Goal: Task Accomplishment & Management: Use online tool/utility

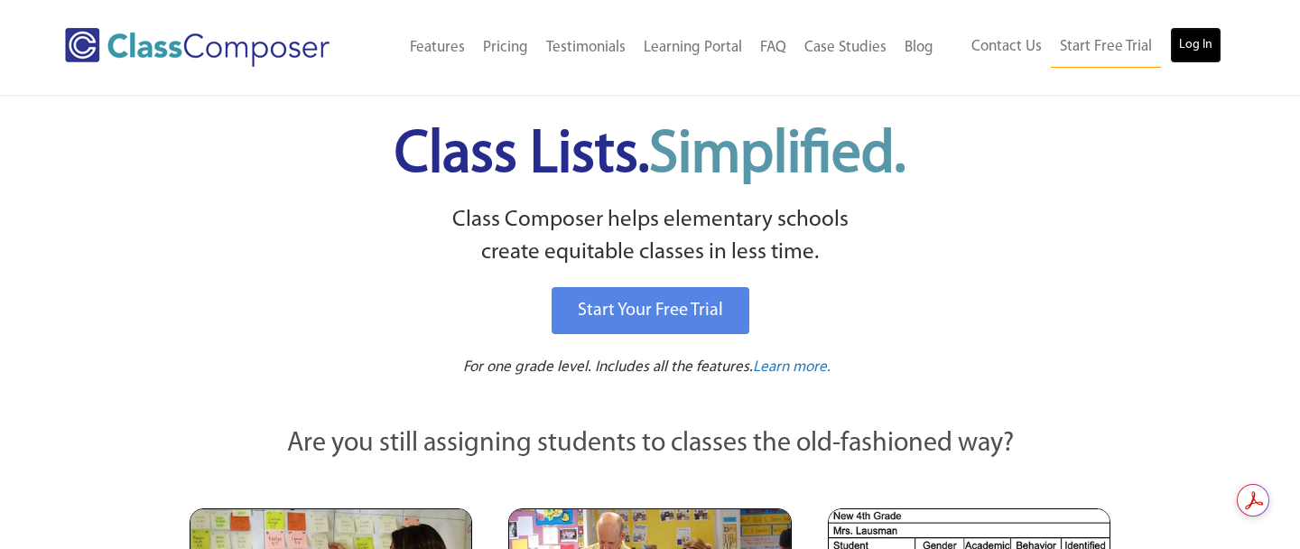
click at [1208, 39] on link "Log In" at bounding box center [1195, 45] width 51 height 36
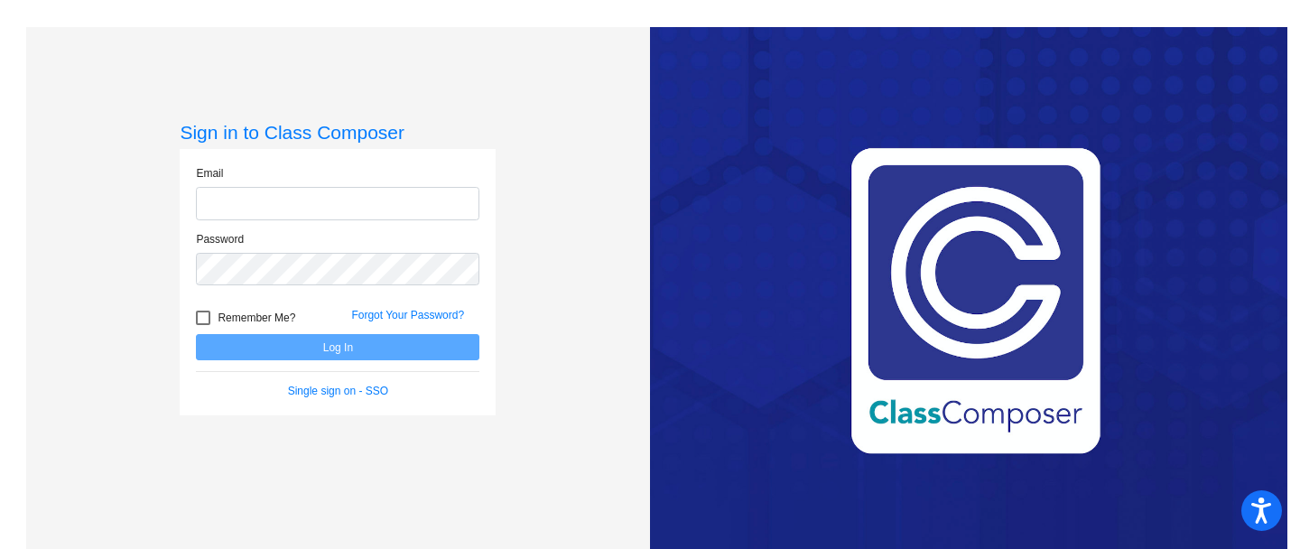
type input "arider@madeiracityschools.org"
click at [296, 351] on button "Log In" at bounding box center [337, 347] width 283 height 26
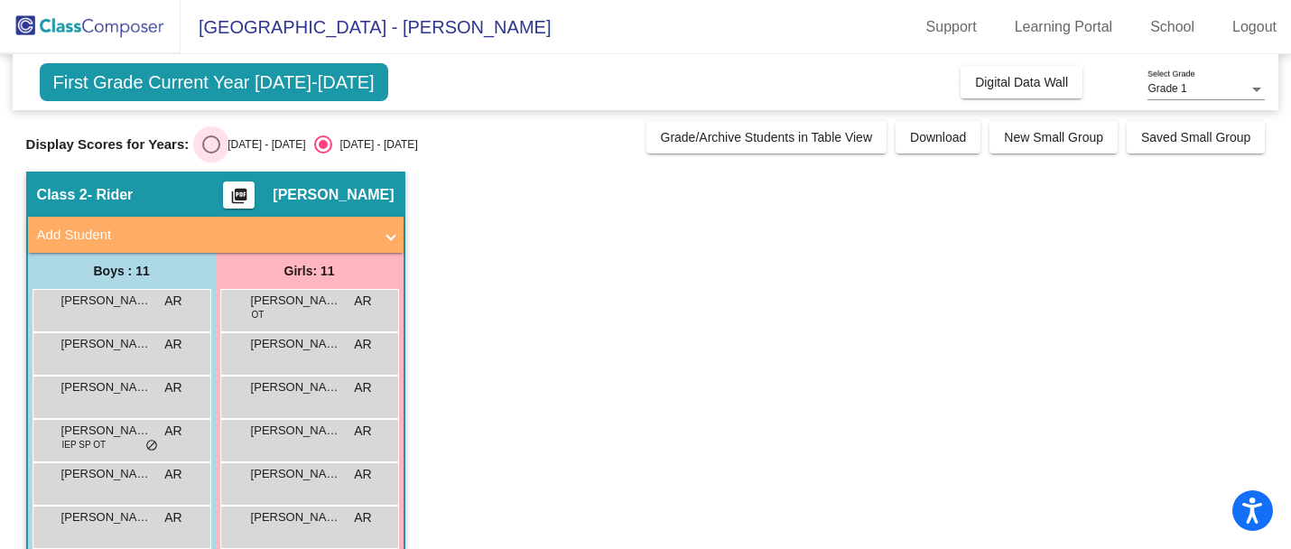
click at [202, 152] on div "Select an option" at bounding box center [211, 144] width 18 height 18
click at [210, 153] on input "2024 - 2025" at bounding box center [210, 153] width 1 height 1
radio input "true"
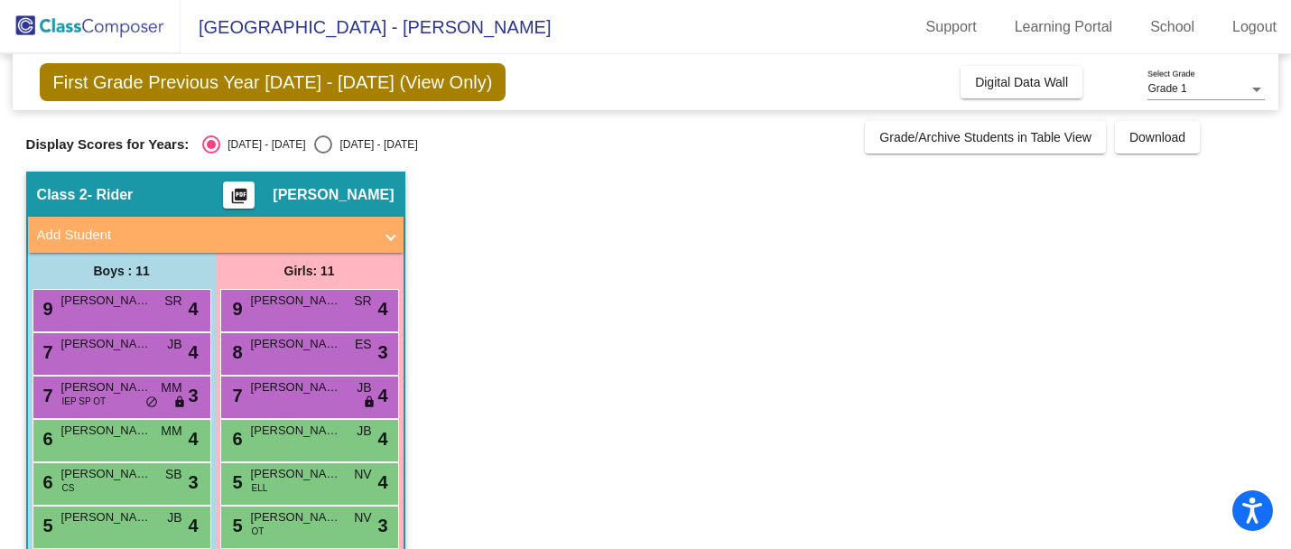
scroll to position [246, 0]
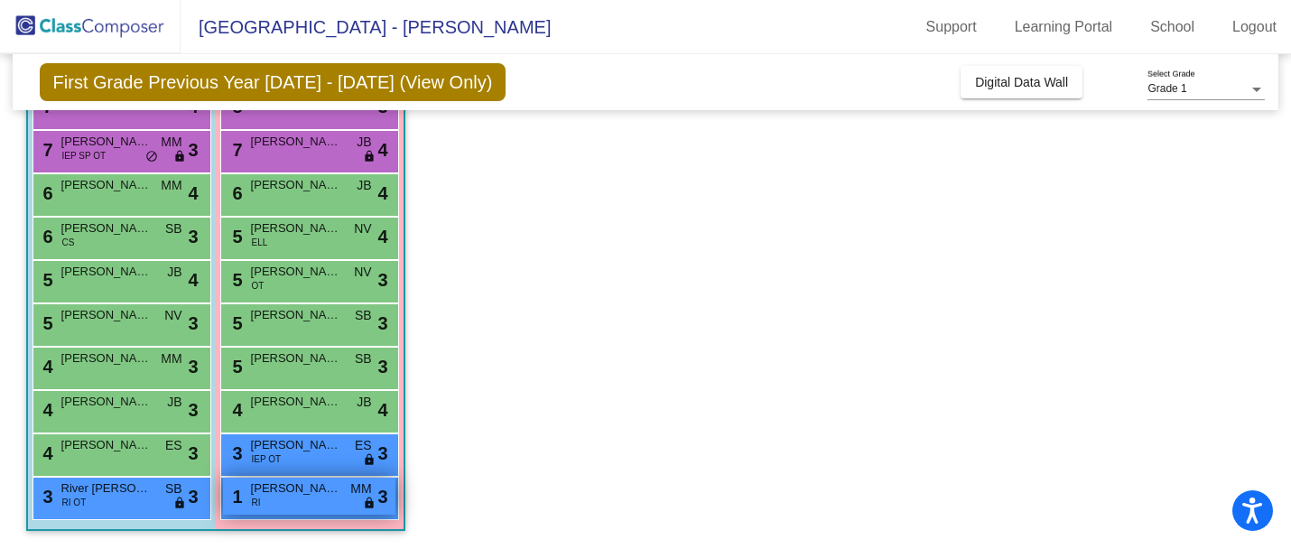
click at [247, 501] on div "1 Natalie Cromer RI MM lock do_not_disturb_alt 3" at bounding box center [309, 496] width 172 height 37
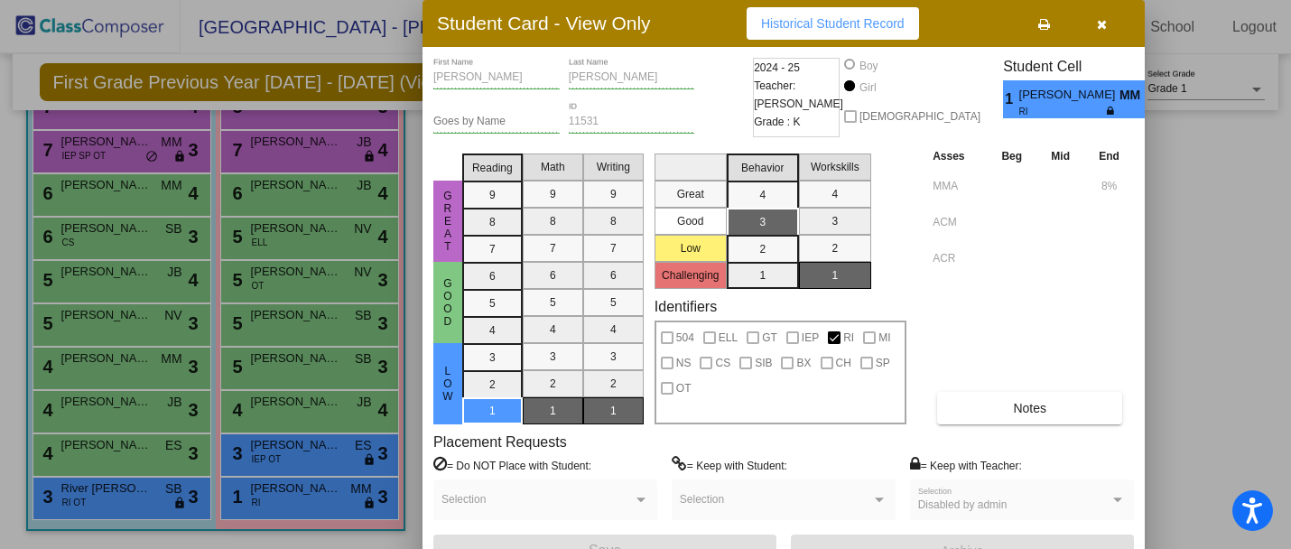
click at [1054, 98] on span "Natalie Cromer" at bounding box center [1069, 95] width 100 height 19
click at [331, 511] on div at bounding box center [645, 274] width 1291 height 549
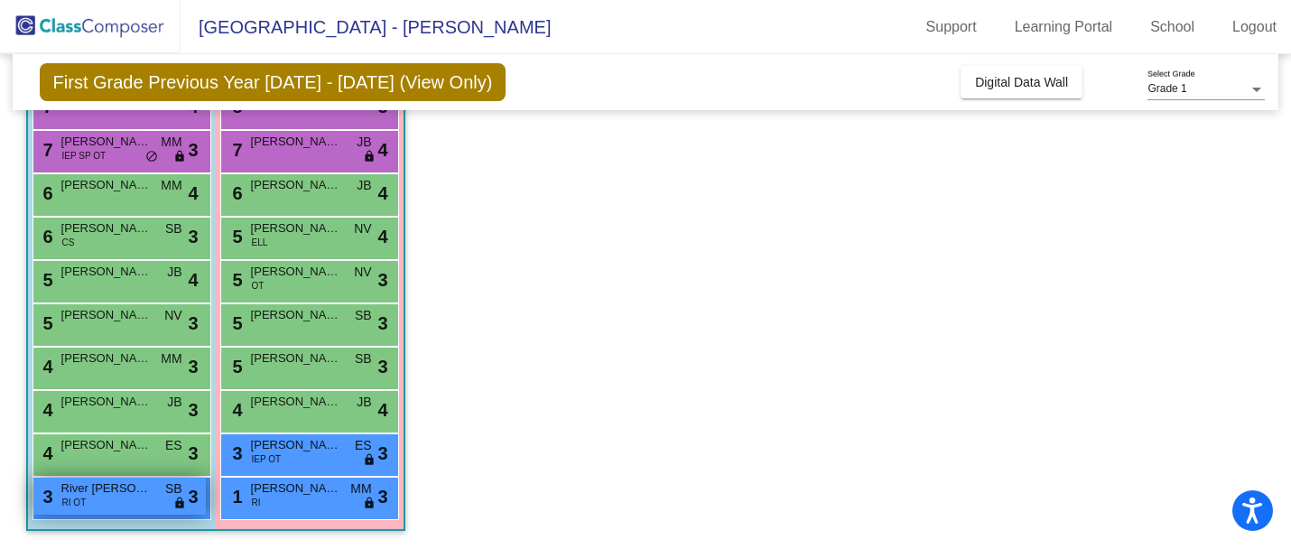
click at [138, 498] on div "3 River Hine RI OT SB lock do_not_disturb_alt 3" at bounding box center [119, 496] width 172 height 37
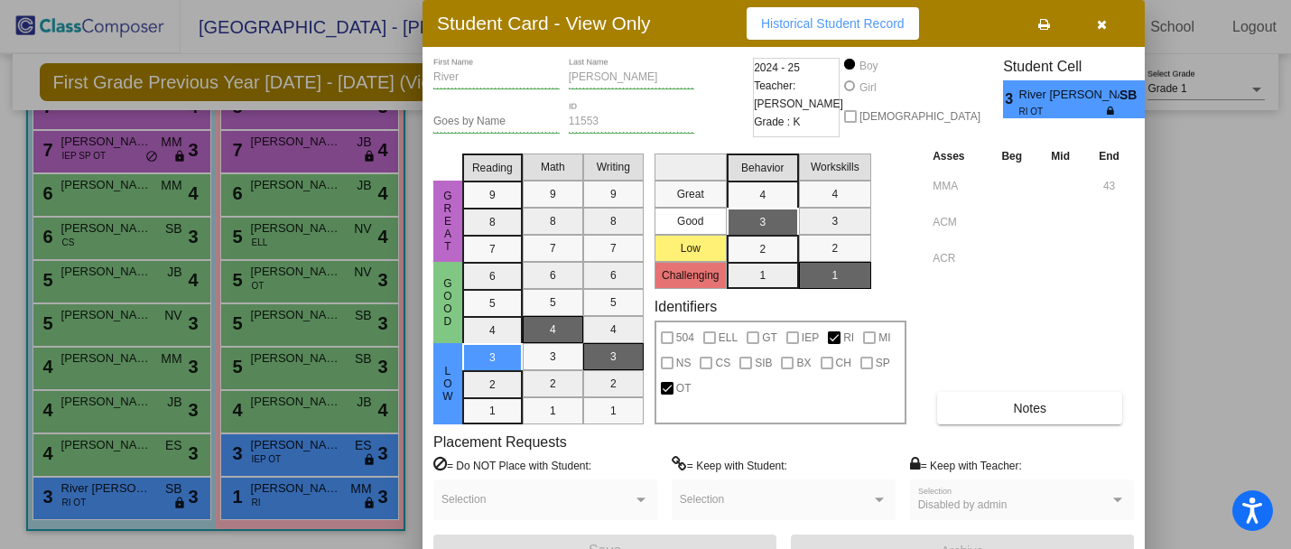
click at [284, 458] on div at bounding box center [645, 274] width 1291 height 549
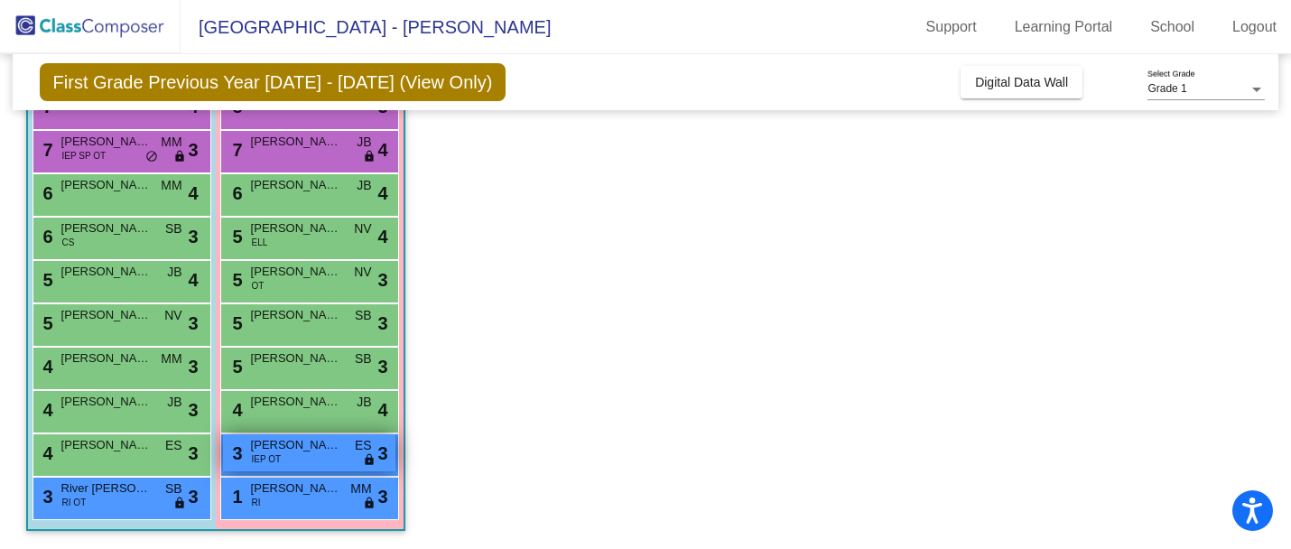
click at [284, 460] on div "3 Lillian Starks IEP OT ES lock do_not_disturb_alt 3" at bounding box center [309, 452] width 172 height 37
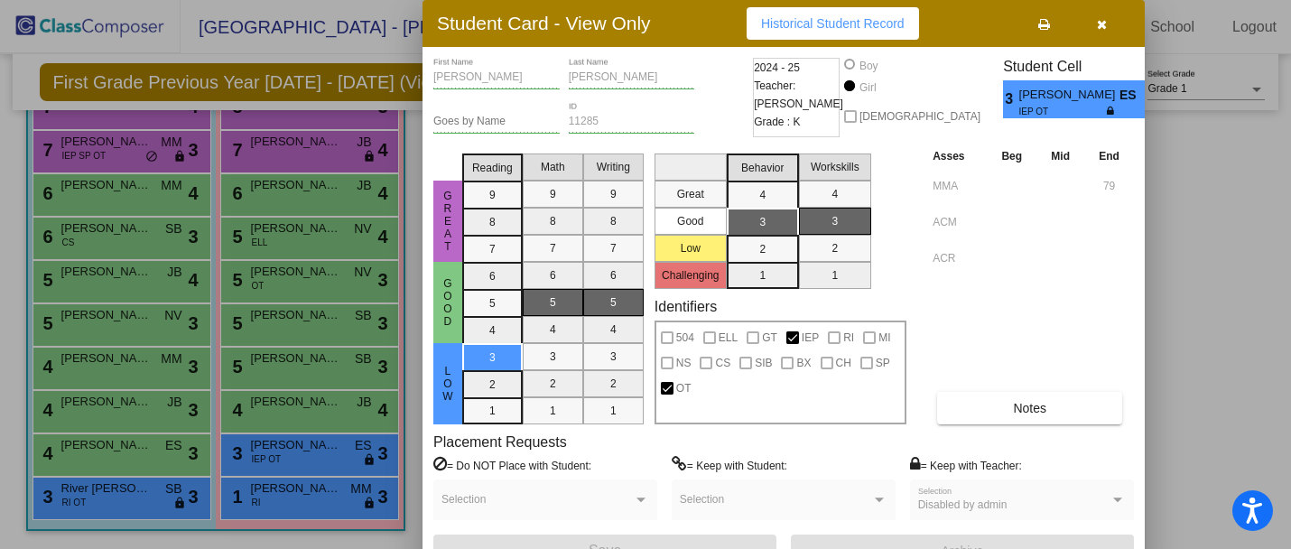
scroll to position [0, 0]
click at [362, 14] on div at bounding box center [645, 274] width 1291 height 549
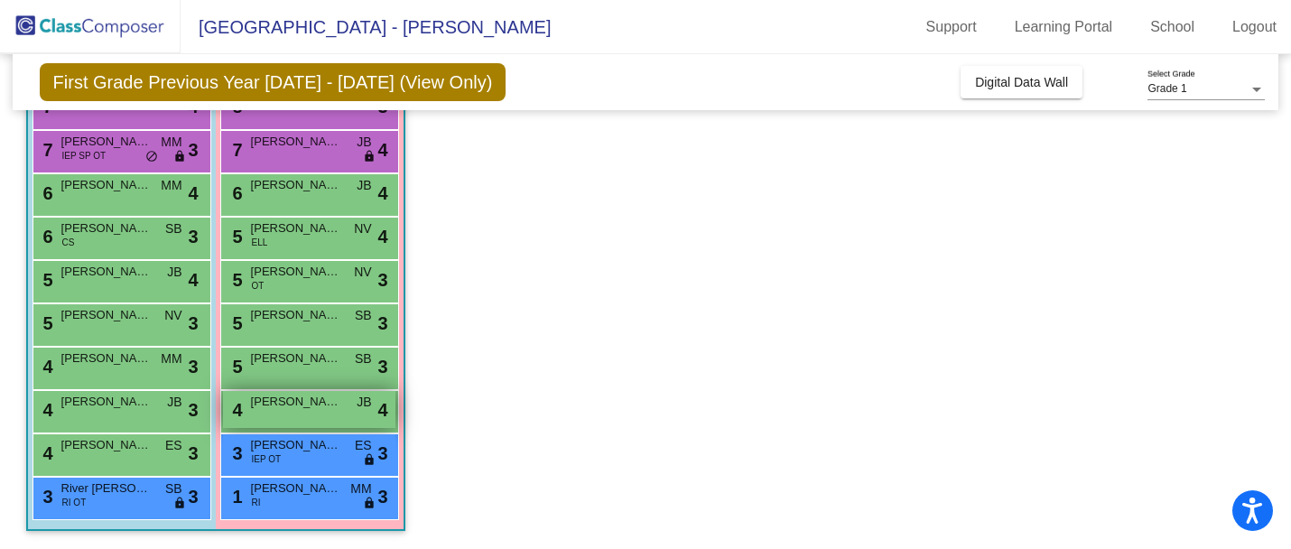
click at [319, 405] on span "Madelyn Ash" at bounding box center [296, 402] width 90 height 18
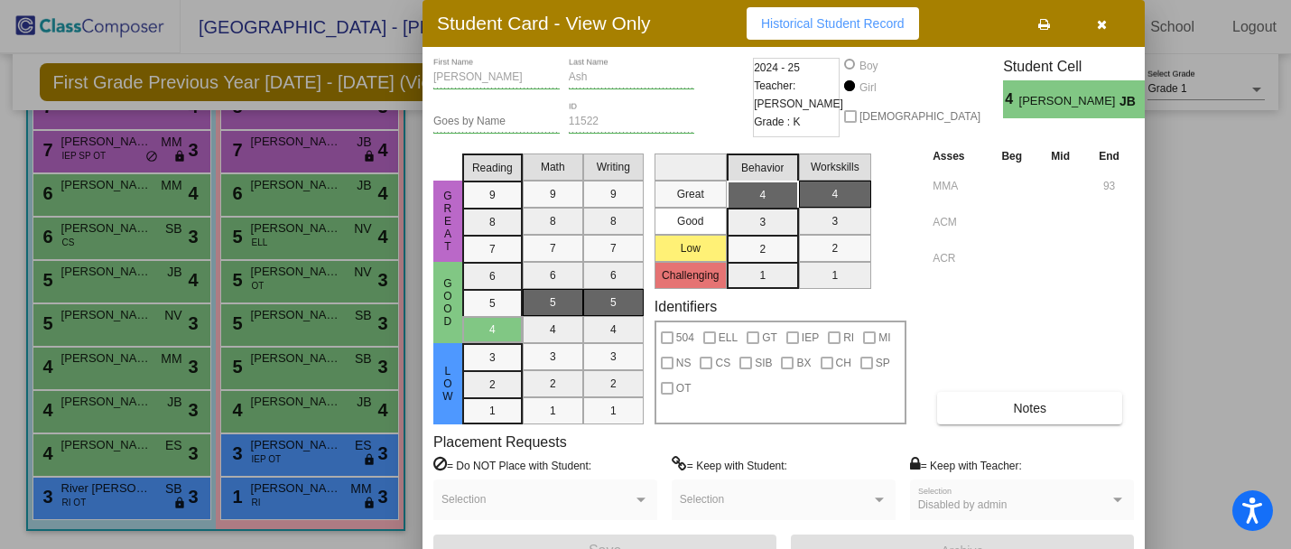
click at [351, 35] on div at bounding box center [645, 274] width 1291 height 549
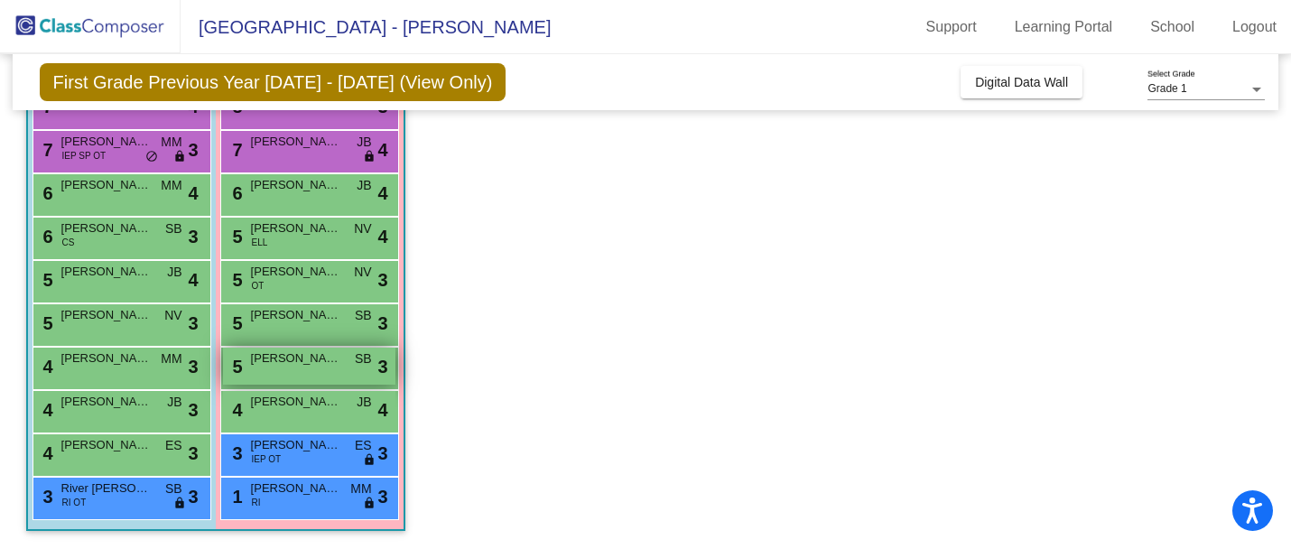
click at [299, 353] on span "Crosley Smith" at bounding box center [296, 358] width 90 height 18
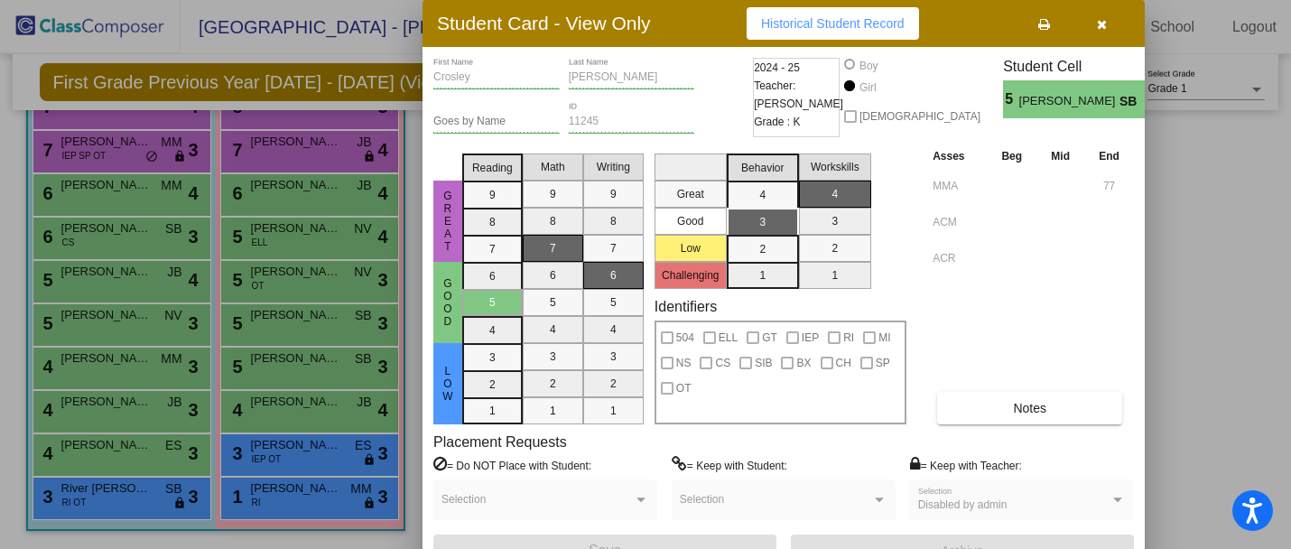
click at [349, 41] on div at bounding box center [645, 274] width 1291 height 549
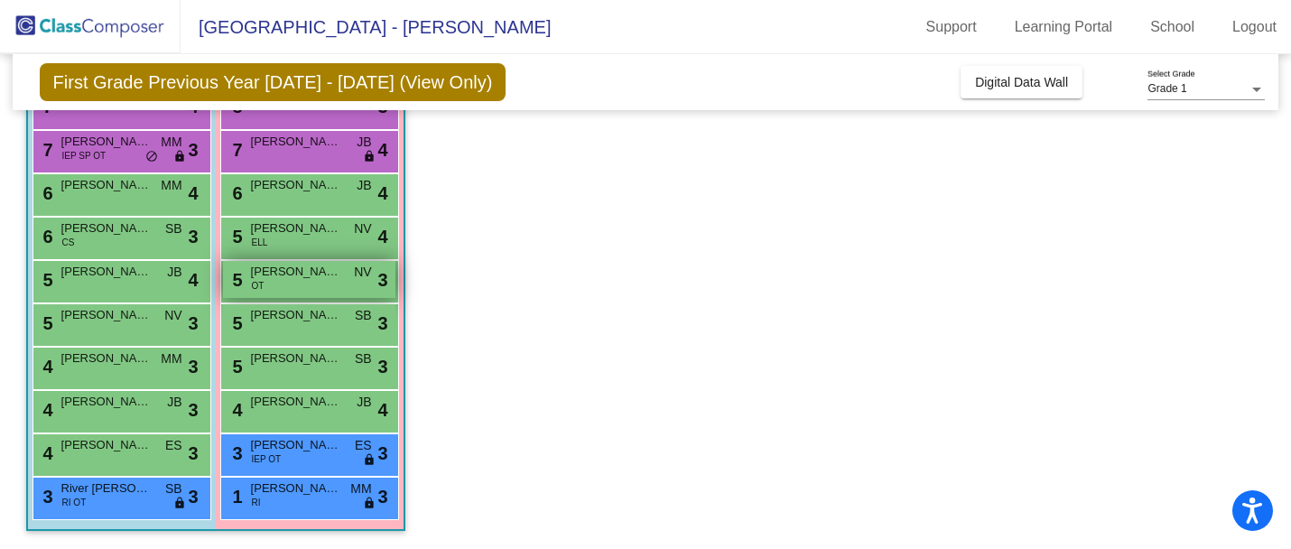
click at [284, 274] on span "Aline Garves" at bounding box center [296, 272] width 90 height 18
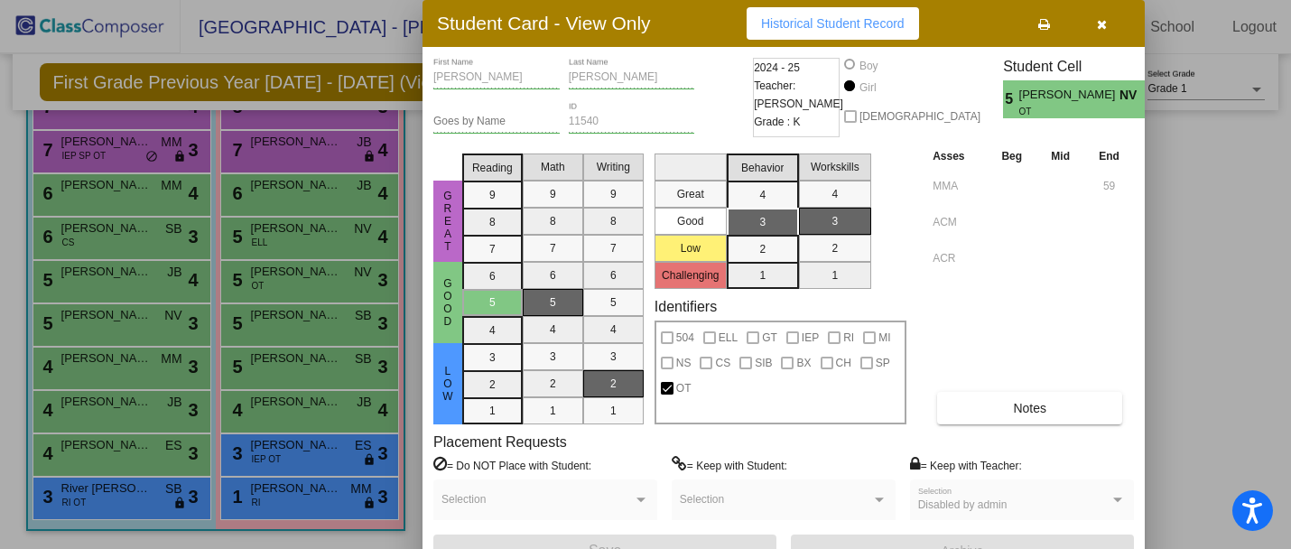
click at [323, 50] on div at bounding box center [645, 274] width 1291 height 549
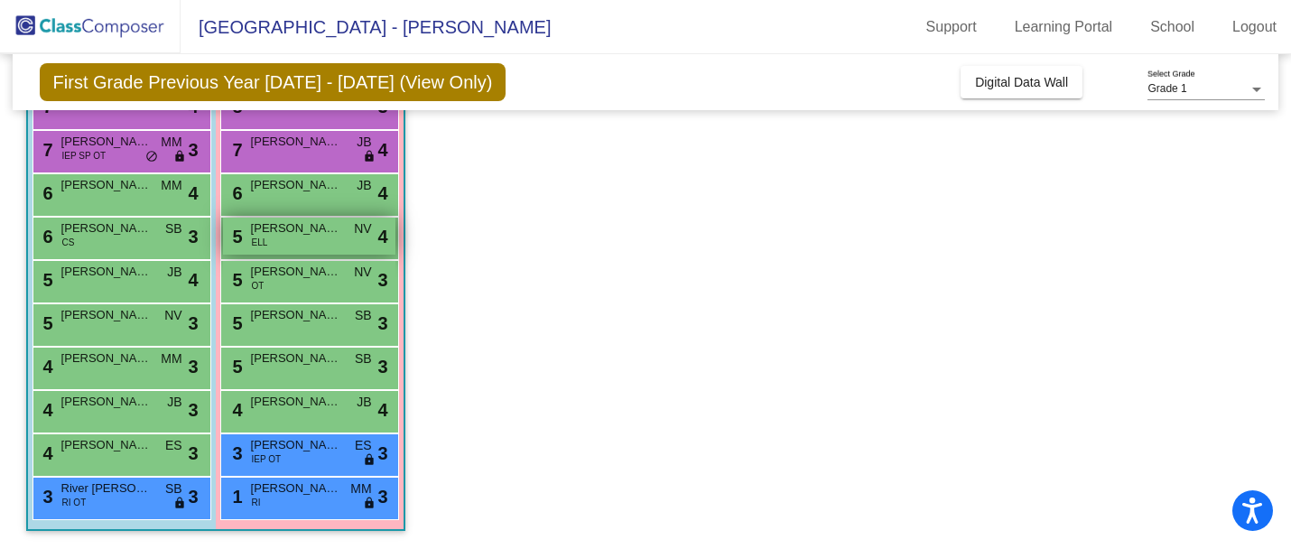
click at [264, 242] on span "ELL" at bounding box center [260, 243] width 16 height 14
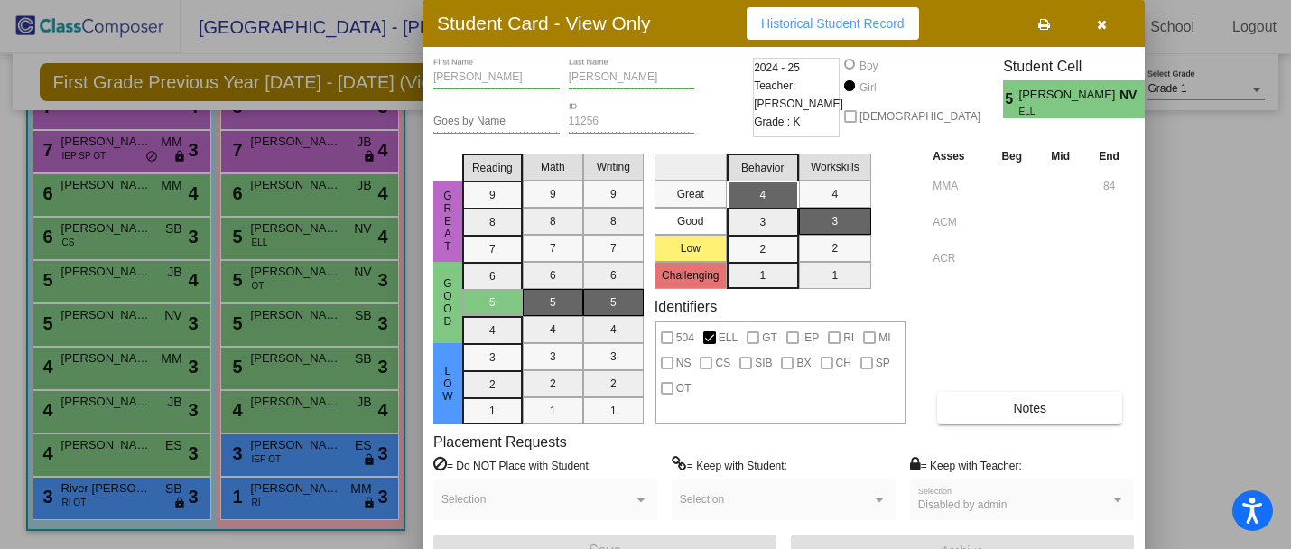
click at [265, 242] on div at bounding box center [645, 274] width 1291 height 549
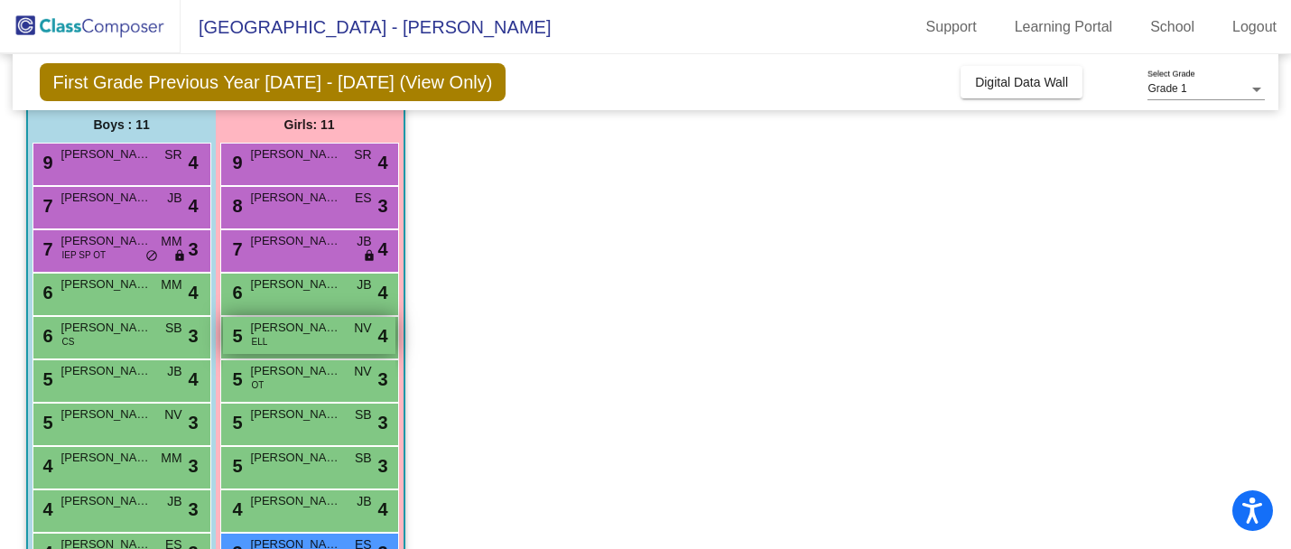
scroll to position [149, 0]
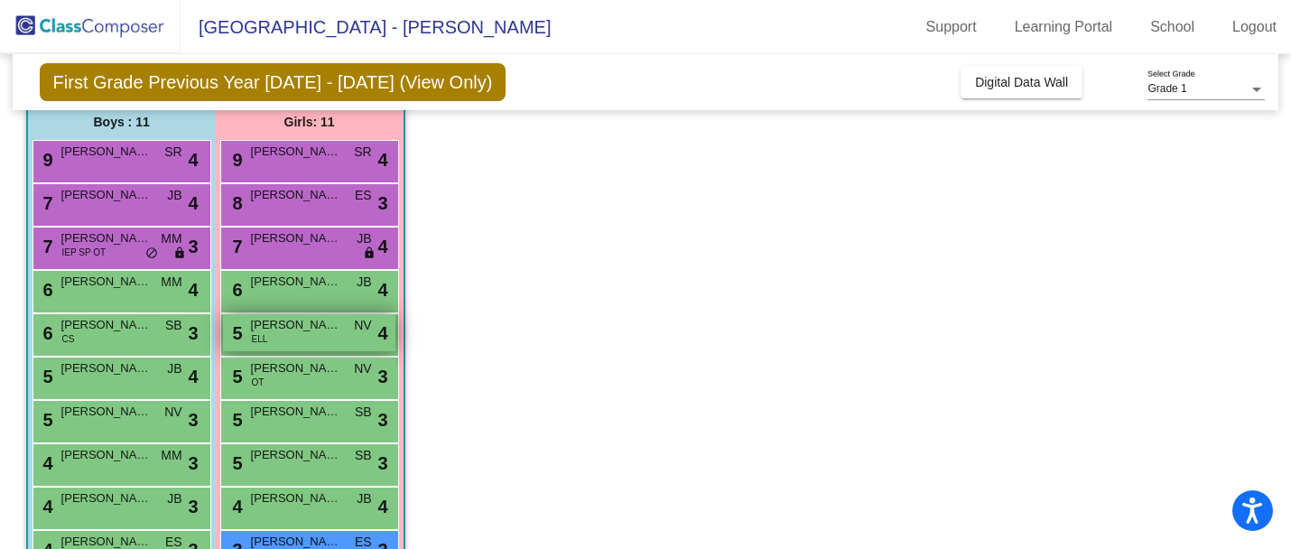
click at [272, 329] on span "Olivia Wilhelm" at bounding box center [296, 325] width 90 height 18
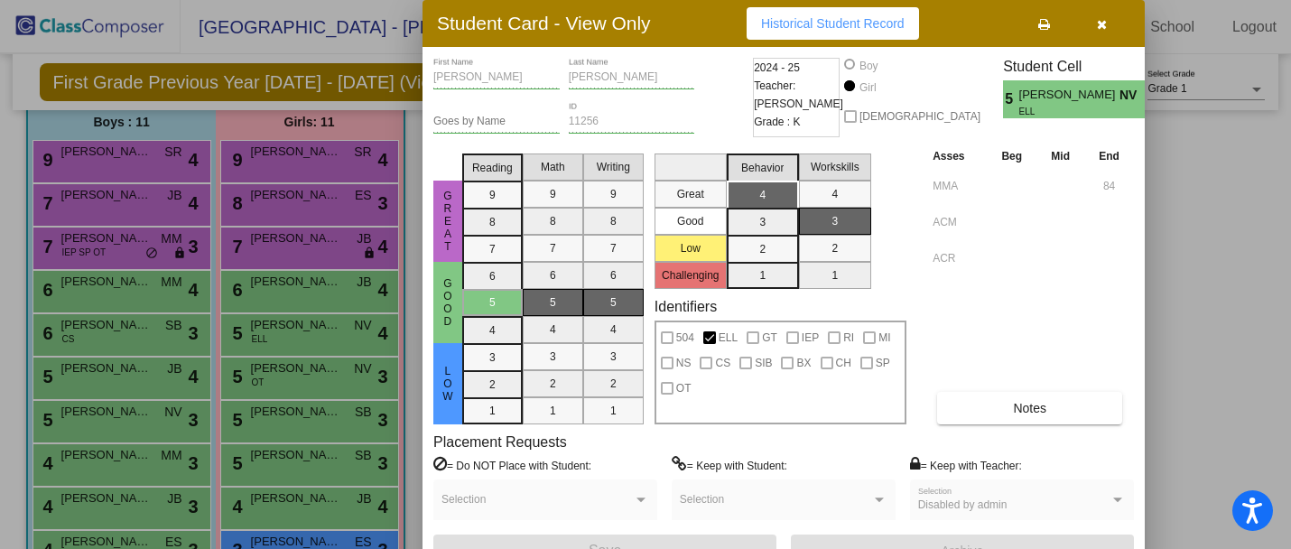
click at [304, 284] on div at bounding box center [645, 274] width 1291 height 549
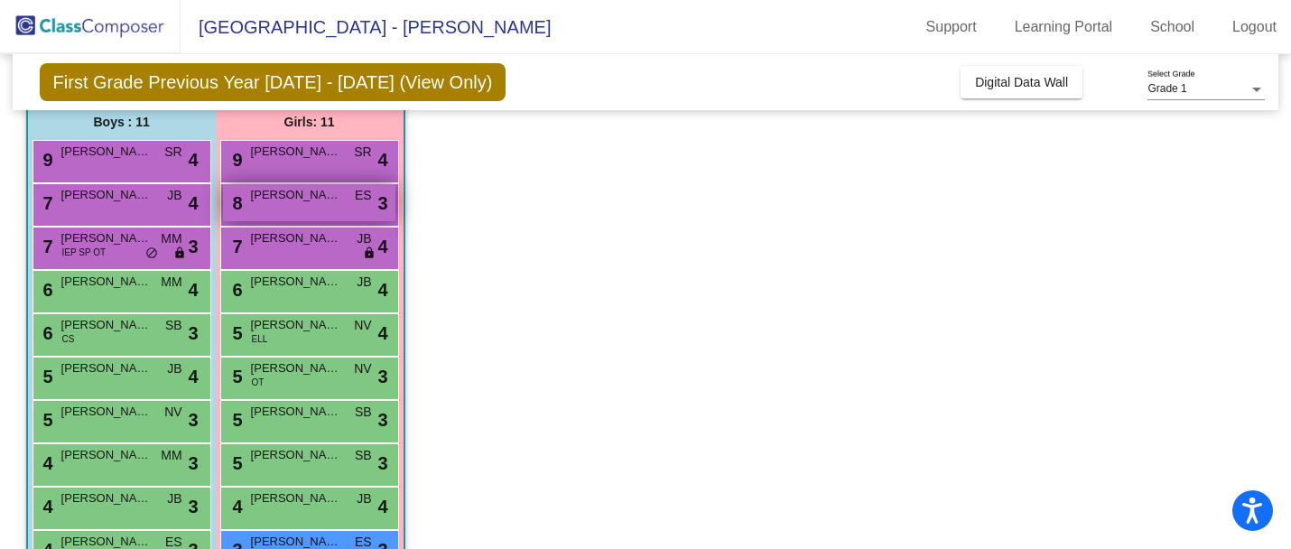
click at [305, 208] on div "8 Averie Brew ES lock do_not_disturb_alt 3" at bounding box center [309, 202] width 172 height 37
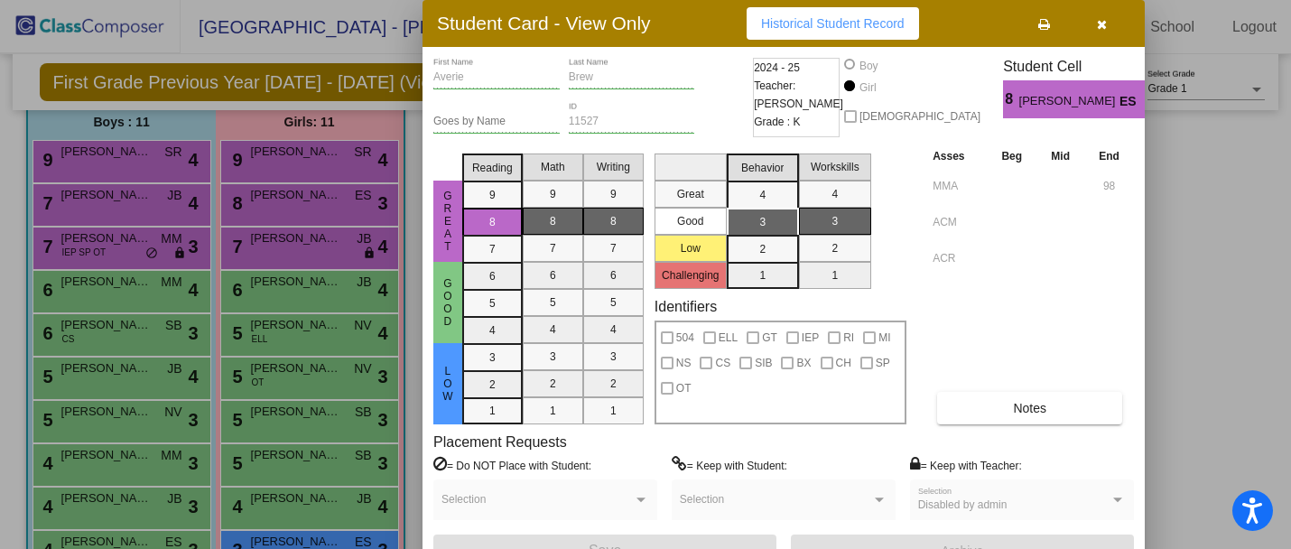
click at [393, 119] on div at bounding box center [645, 274] width 1291 height 549
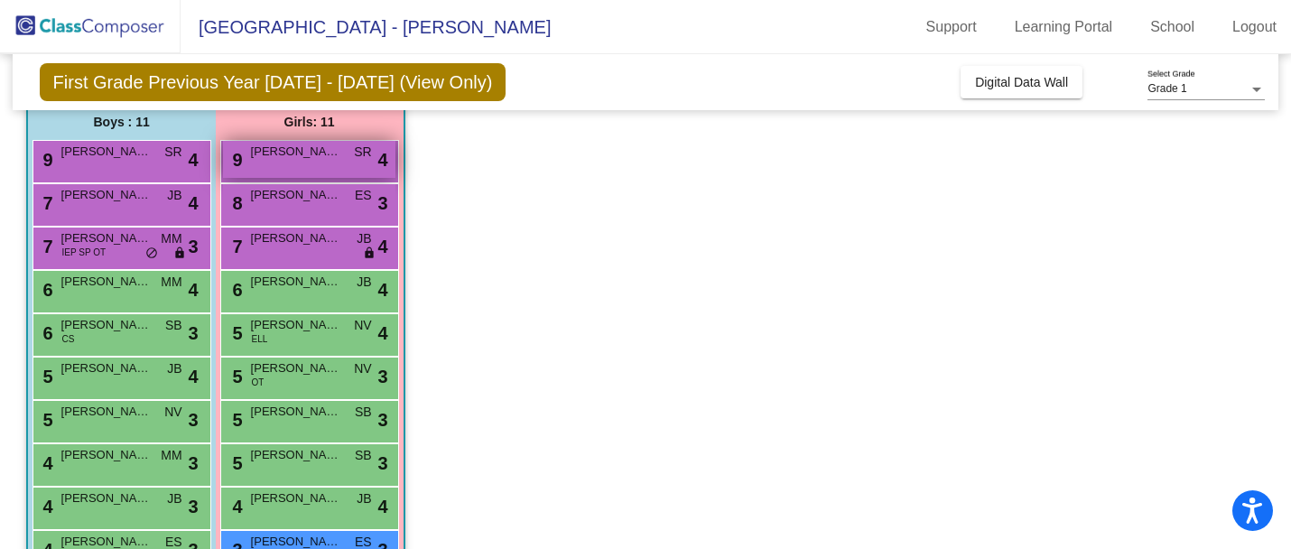
click at [324, 168] on div "9 Oakley Wannemacher SR lock do_not_disturb_alt 4" at bounding box center [309, 159] width 172 height 37
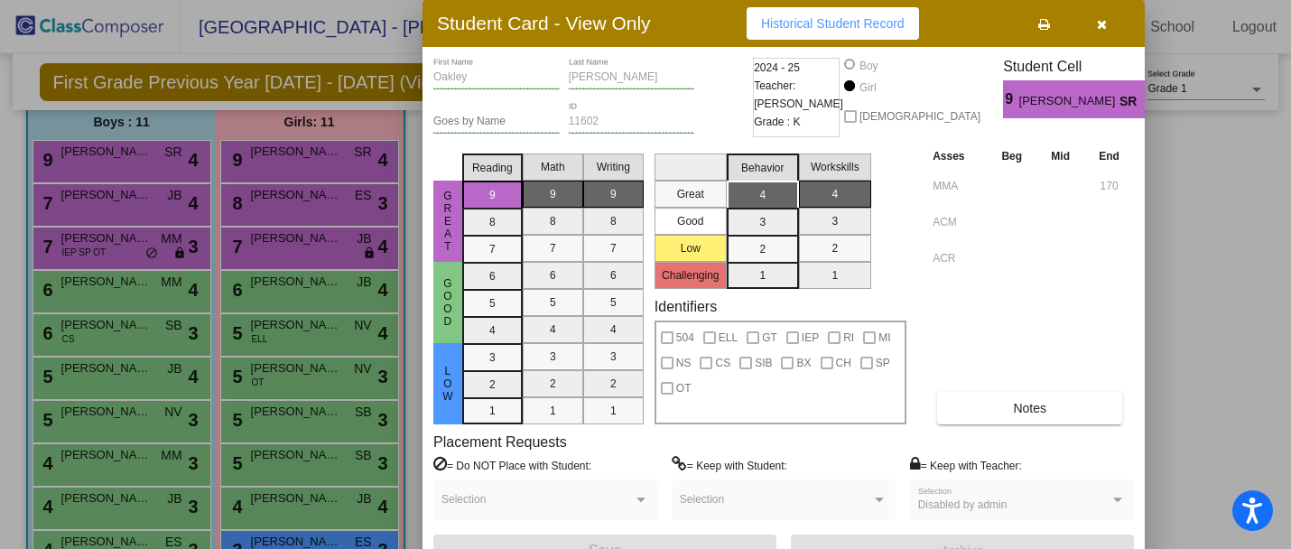
click at [327, 103] on div at bounding box center [645, 274] width 1291 height 549
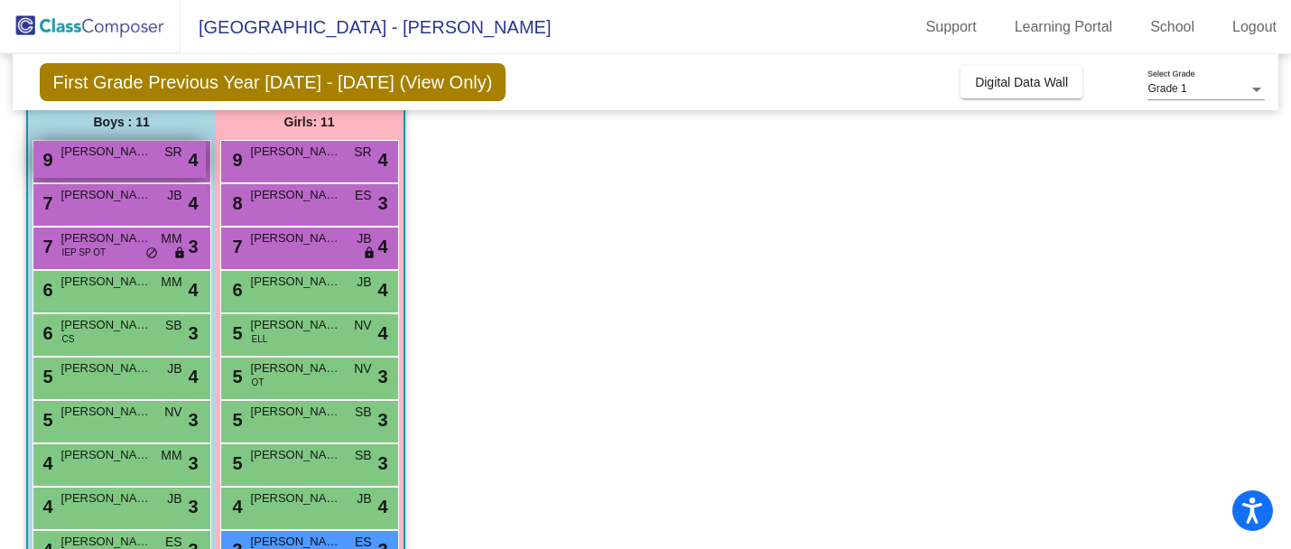
click at [167, 160] on span "SR" at bounding box center [172, 152] width 17 height 19
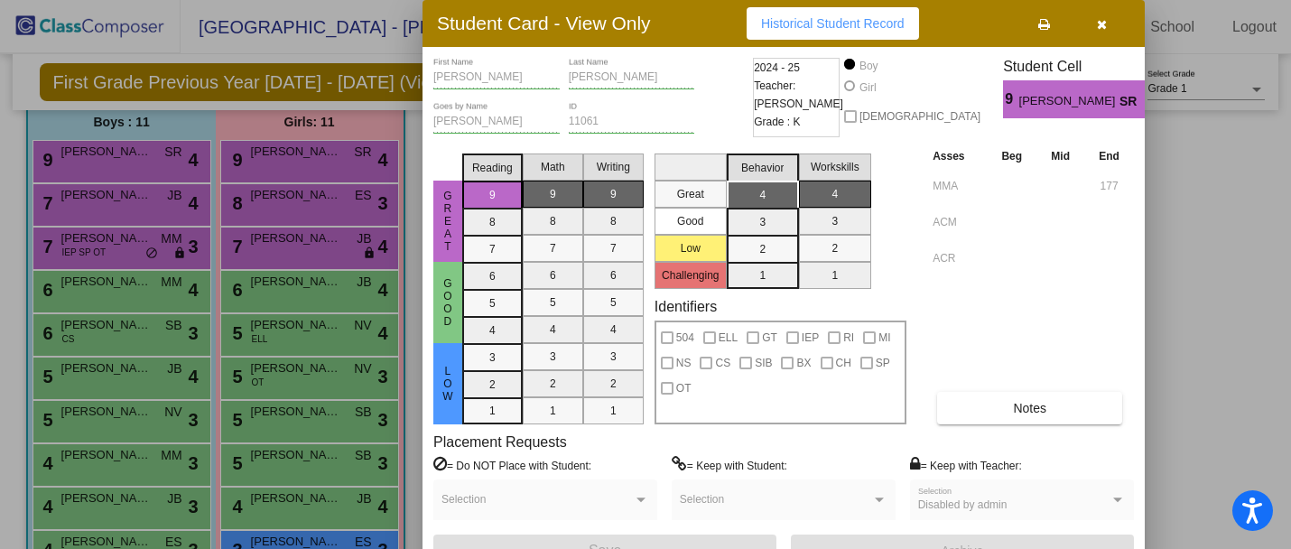
click at [269, 163] on div at bounding box center [645, 274] width 1291 height 549
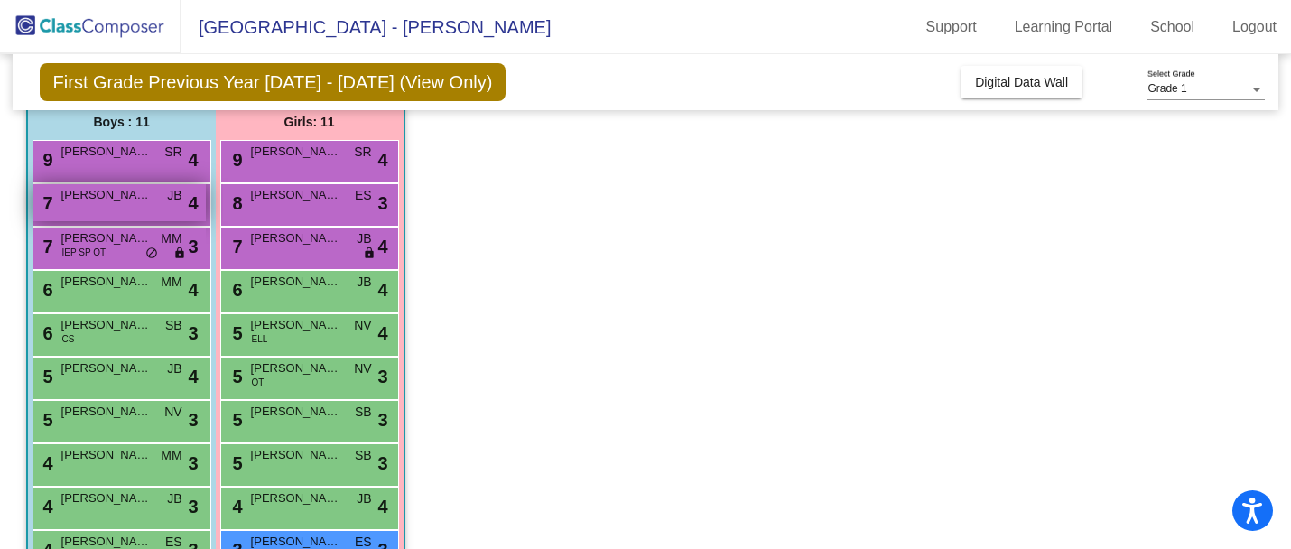
click at [153, 204] on div "7 Peter Gordon JB lock do_not_disturb_alt 4" at bounding box center [119, 202] width 172 height 37
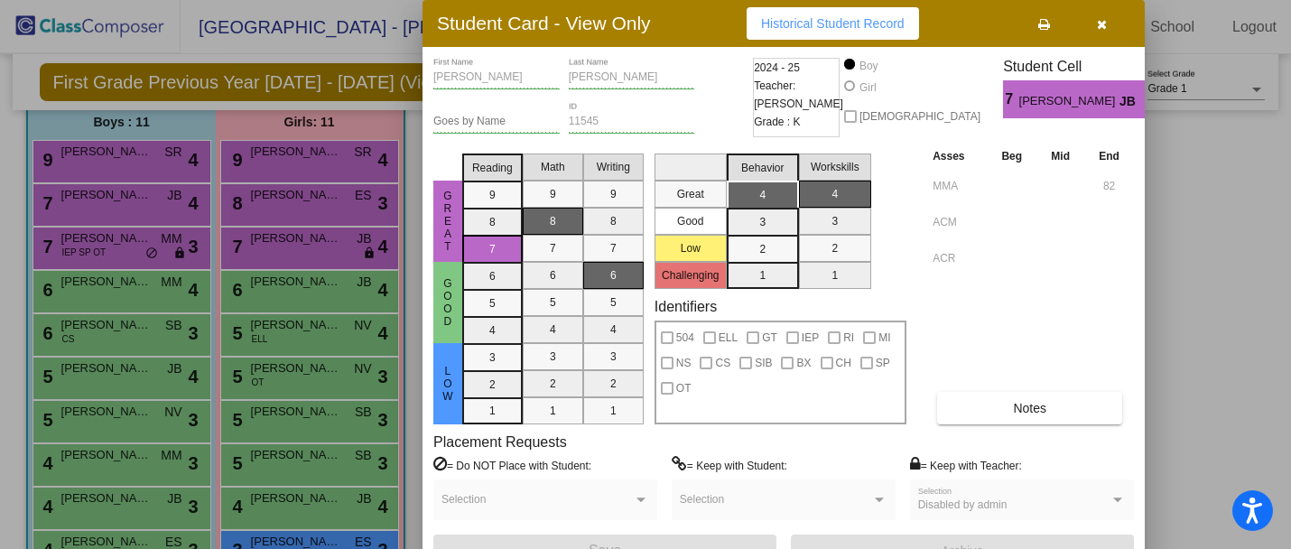
click at [146, 288] on div at bounding box center [645, 274] width 1291 height 549
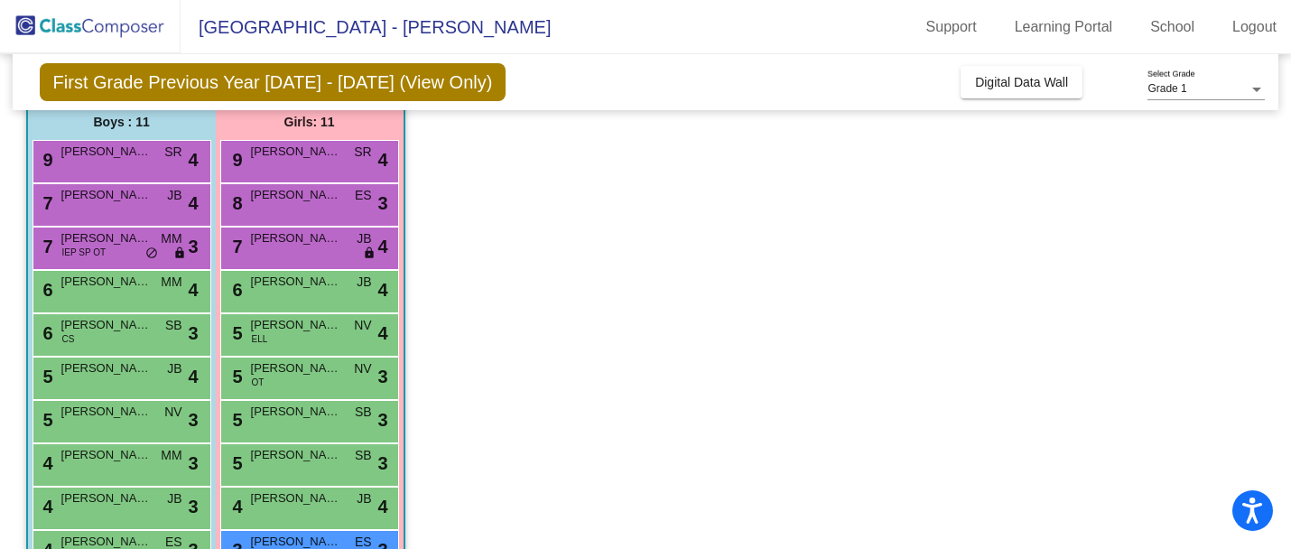
click at [146, 288] on span "Maxwell Reinhard" at bounding box center [106, 282] width 90 height 18
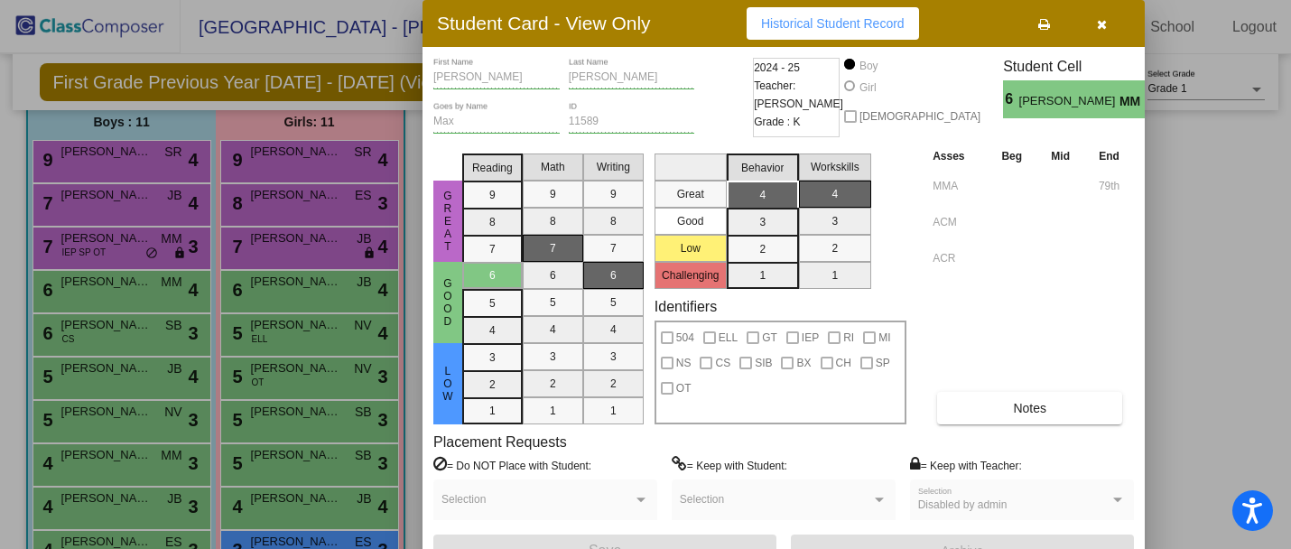
click at [133, 331] on div at bounding box center [645, 274] width 1291 height 549
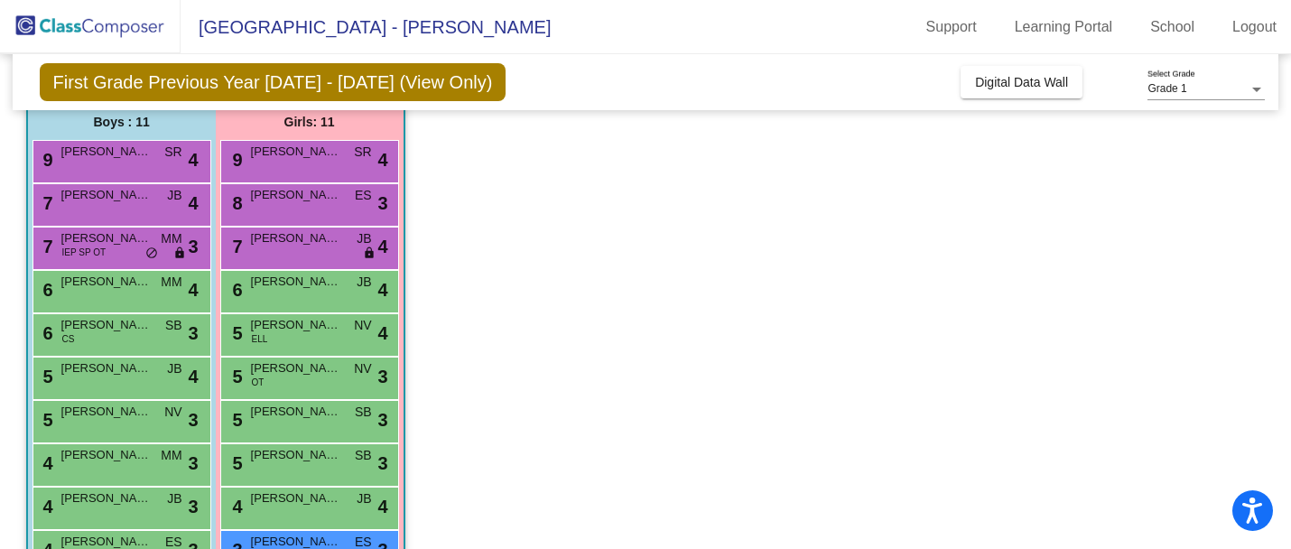
click at [133, 331] on span "Oliver Schmidt" at bounding box center [106, 325] width 90 height 18
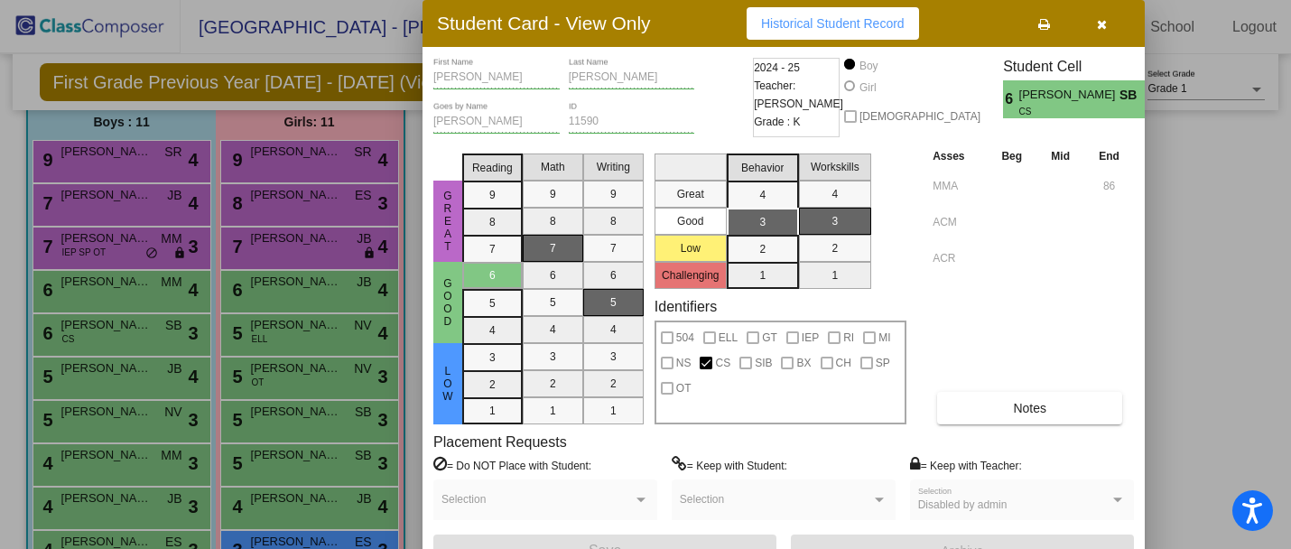
scroll to position [0, 0]
click at [129, 372] on div at bounding box center [645, 274] width 1291 height 549
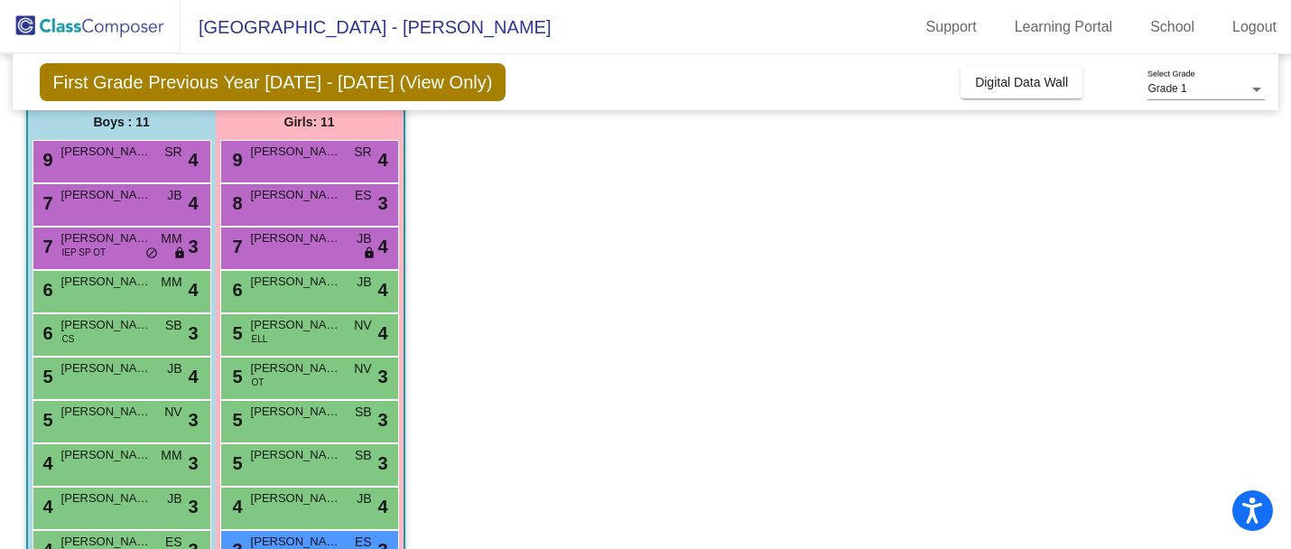
click at [129, 372] on span "Thomas McSoley" at bounding box center [106, 368] width 90 height 18
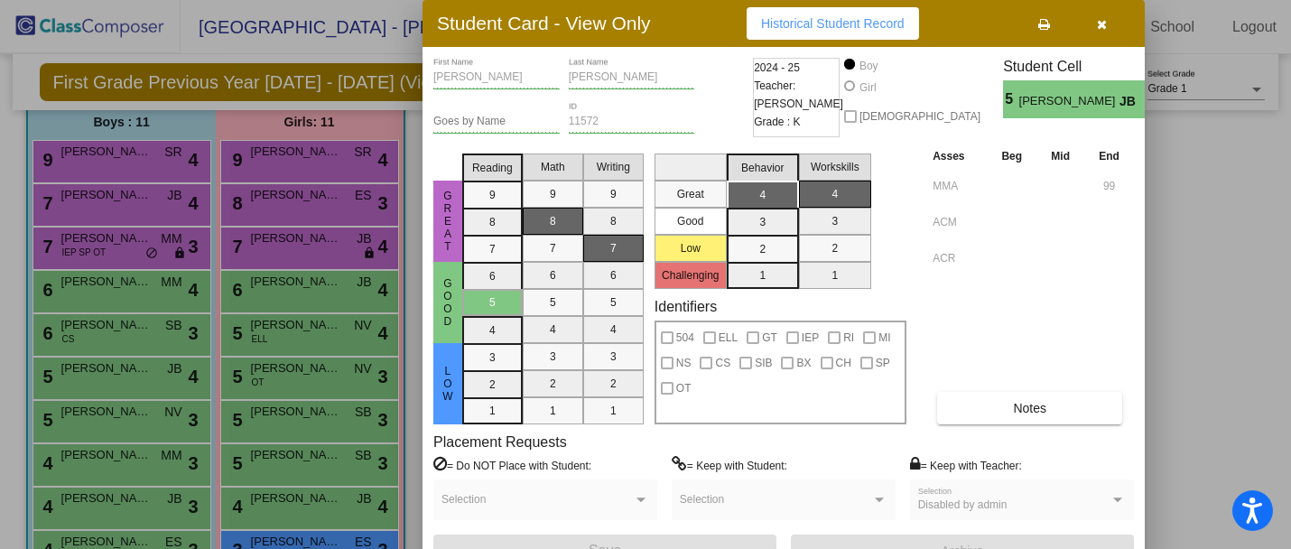
click at [144, 423] on div at bounding box center [645, 274] width 1291 height 549
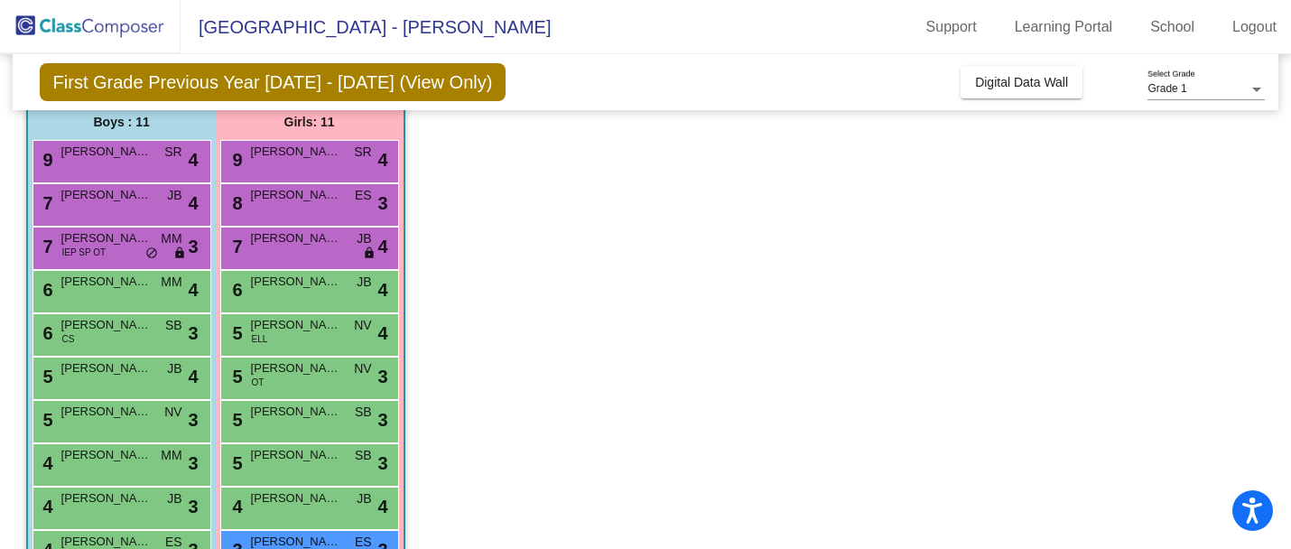
click at [144, 423] on div "5 Ethan Hackett NV lock do_not_disturb_alt 3" at bounding box center [119, 419] width 172 height 37
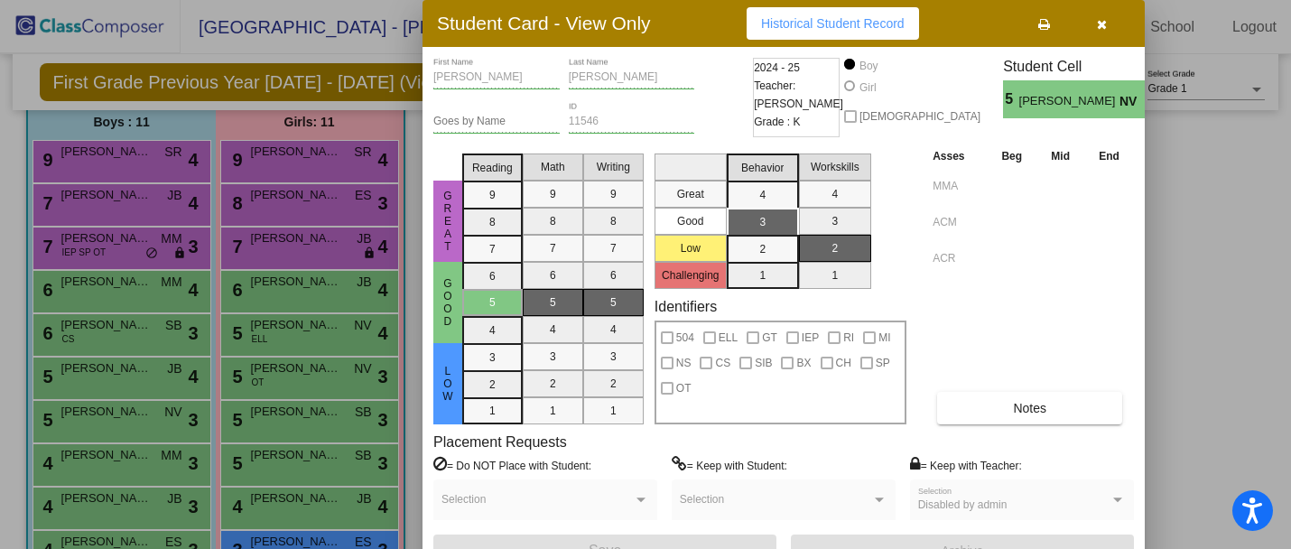
click at [129, 466] on div at bounding box center [645, 274] width 1291 height 549
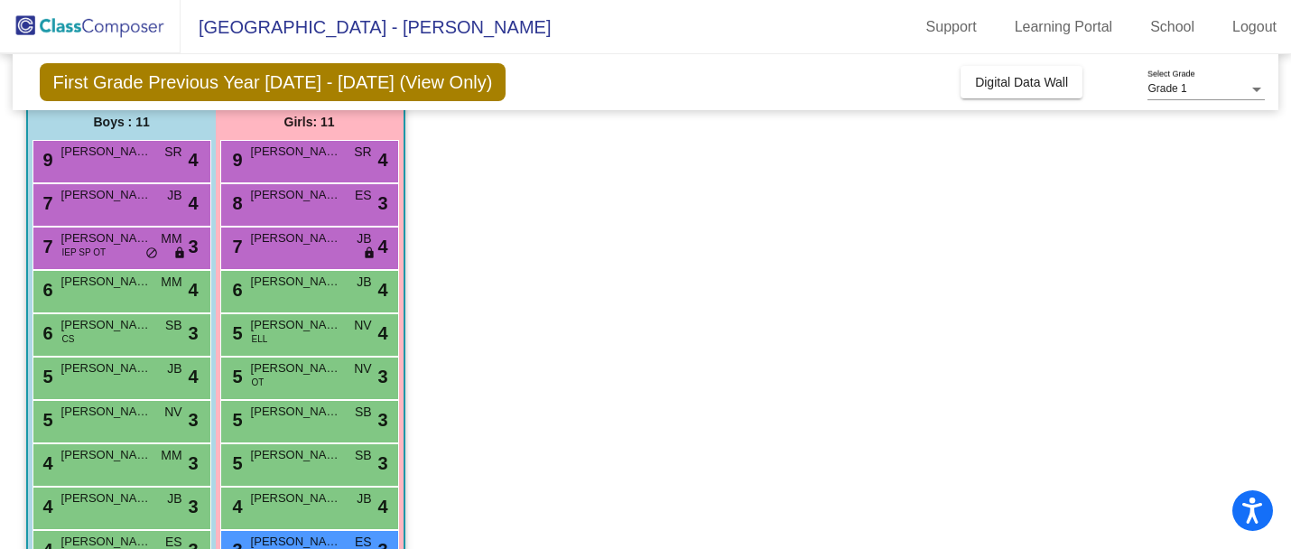
click at [129, 466] on div "4 Christopher Prampero MM lock do_not_disturb_alt 3" at bounding box center [119, 462] width 172 height 37
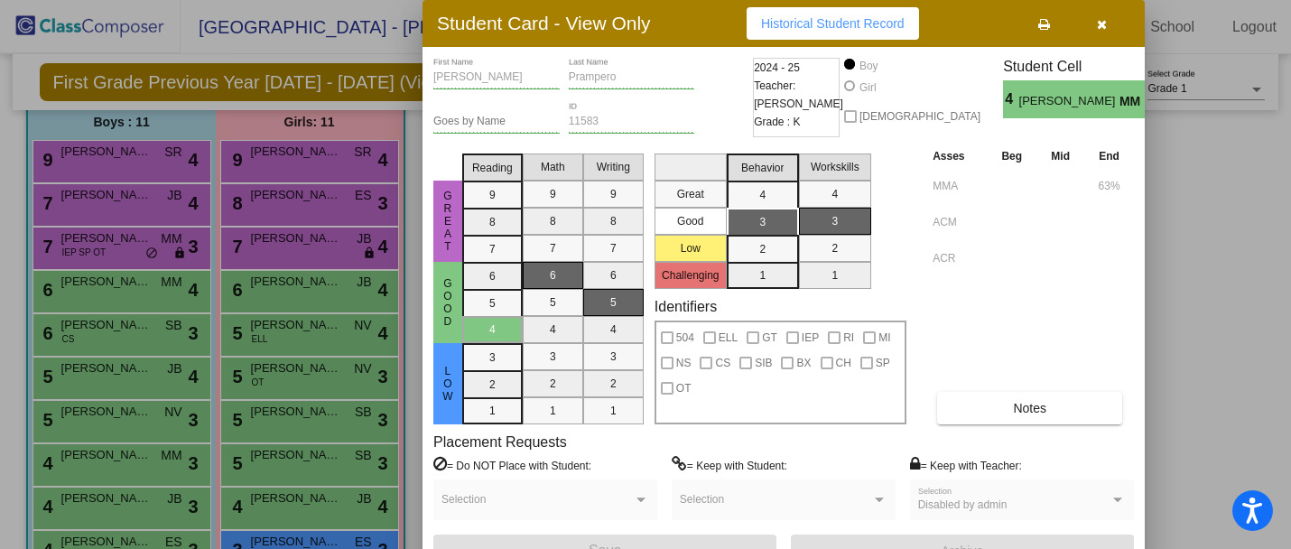
click at [120, 506] on div at bounding box center [645, 274] width 1291 height 549
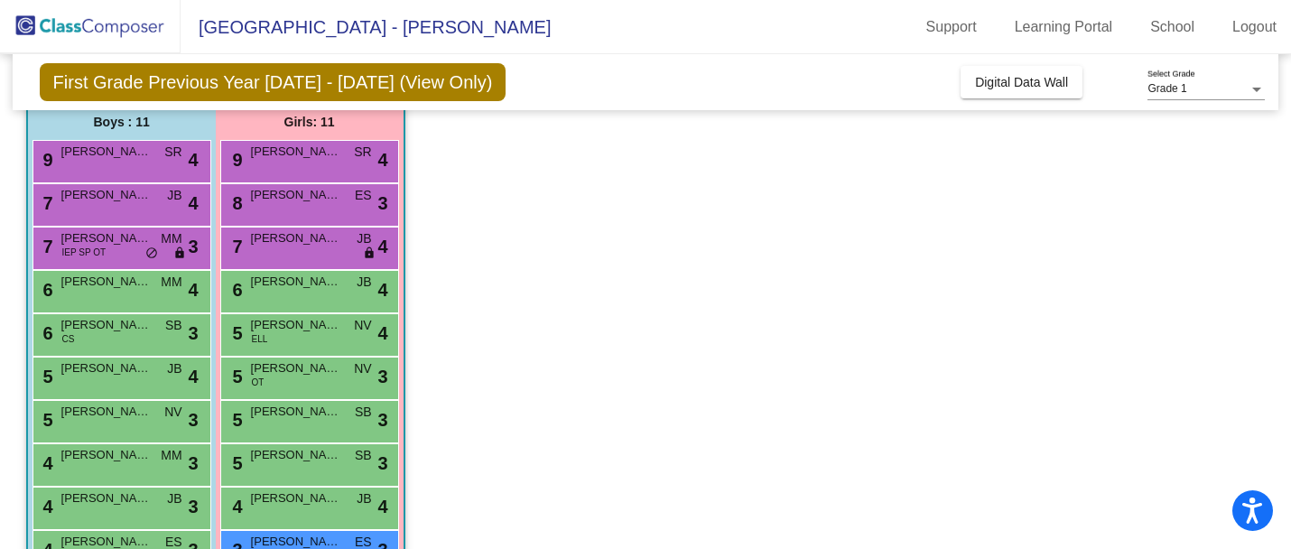
click at [120, 506] on span "Cooper Hataway" at bounding box center [106, 498] width 90 height 18
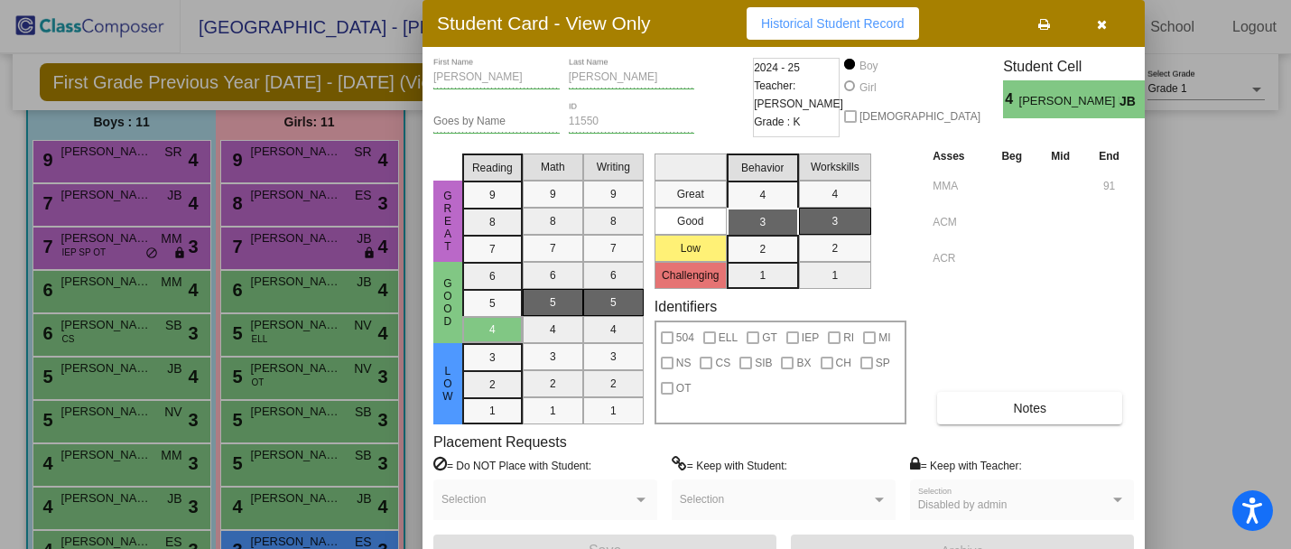
click at [1097, 23] on icon "button" at bounding box center [1102, 24] width 10 height 13
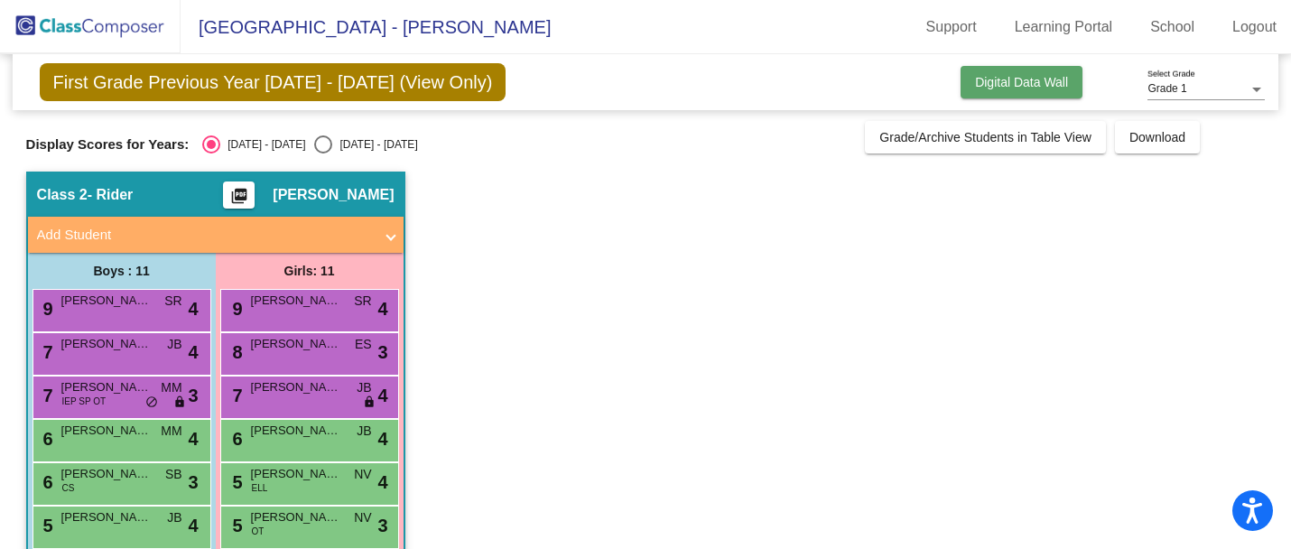
click at [1003, 86] on span "Digital Data Wall" at bounding box center [1021, 82] width 93 height 14
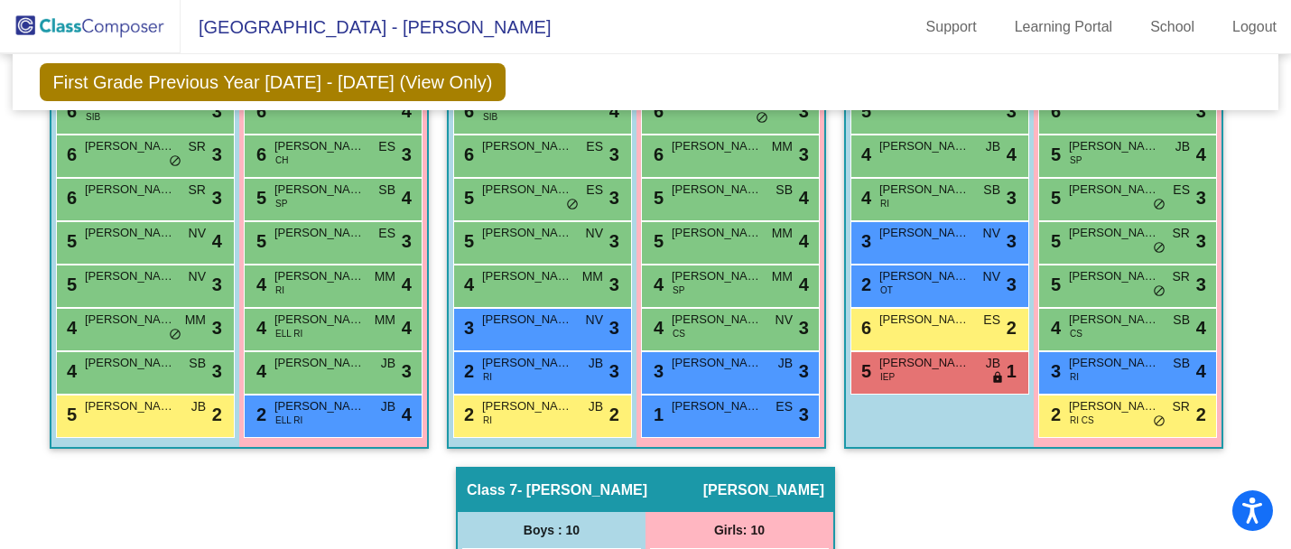
scroll to position [1295, 0]
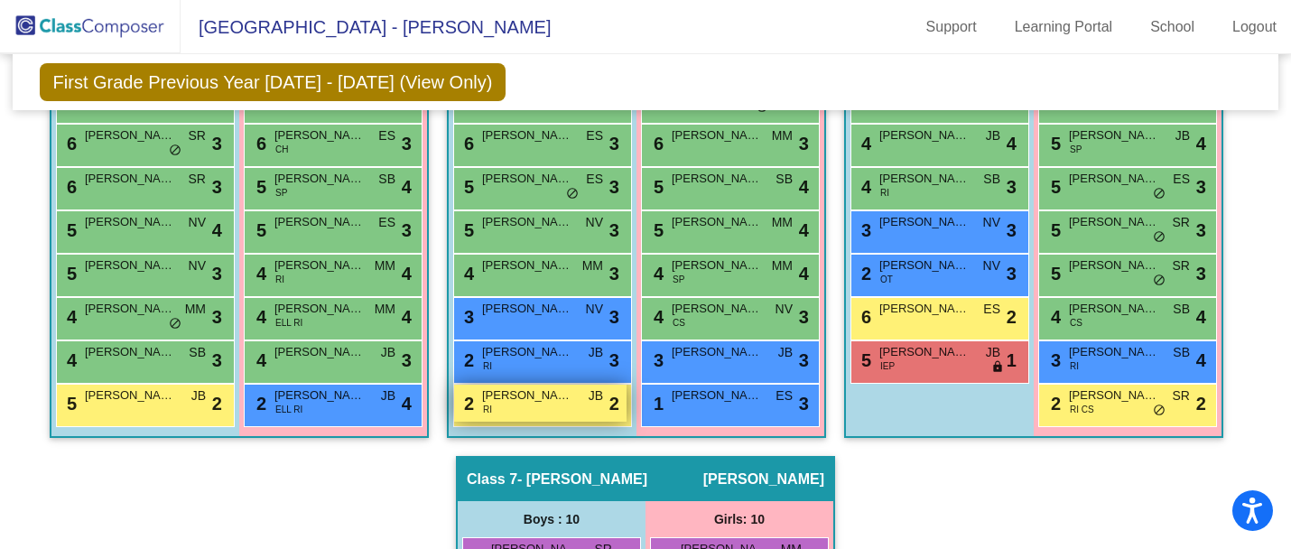
click at [534, 412] on div "2 Dominic Setz RI JB lock do_not_disturb_alt 2" at bounding box center [540, 403] width 172 height 37
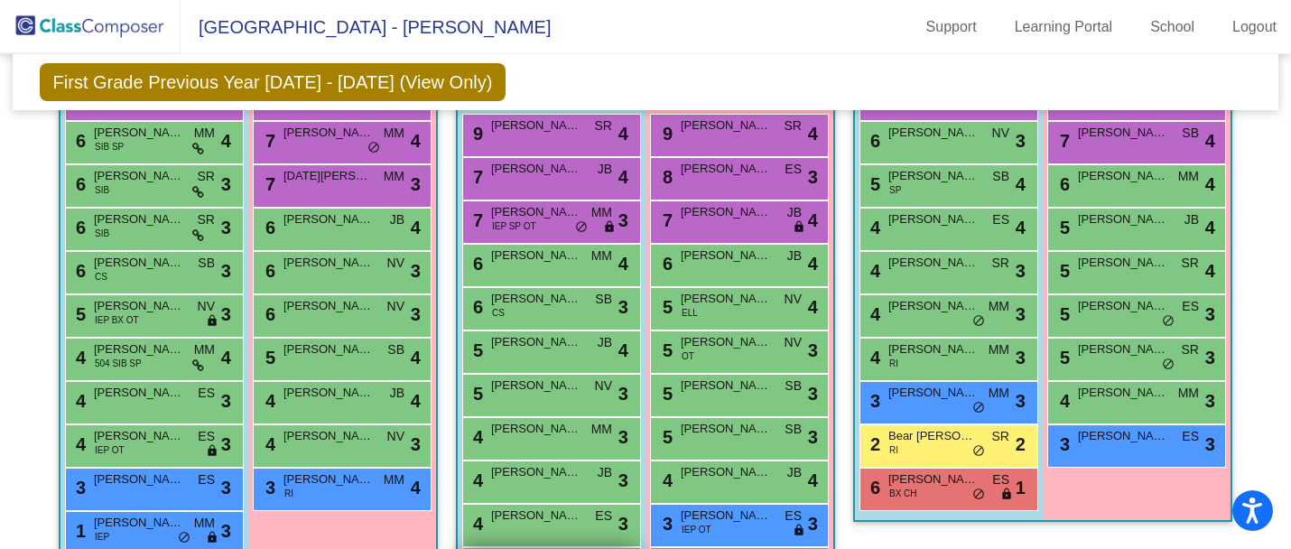
scroll to position [544, 0]
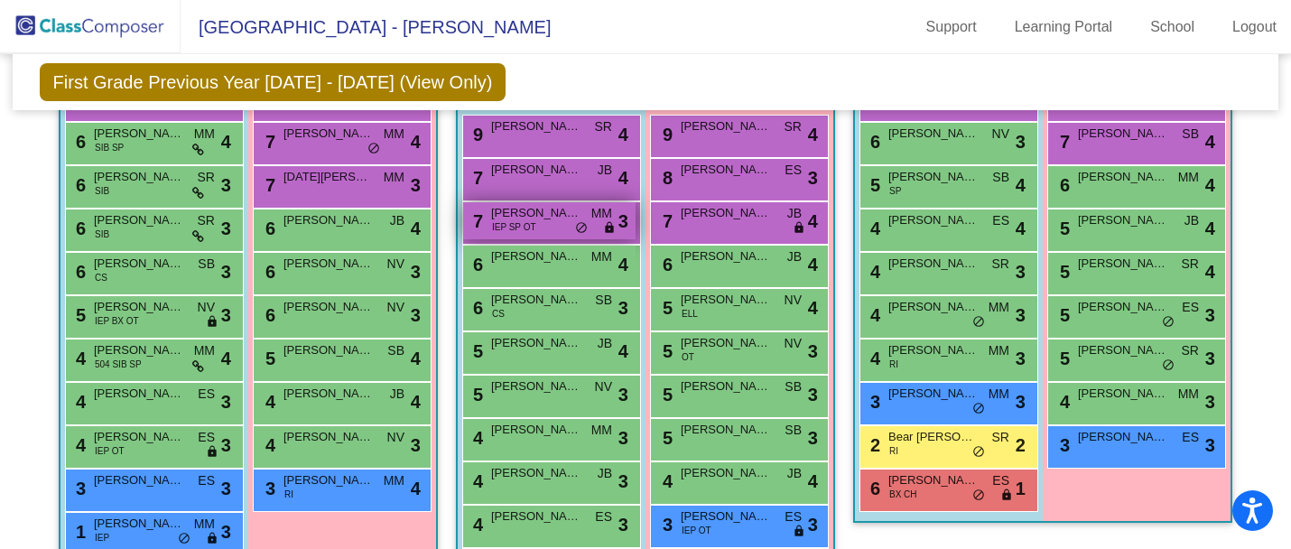
click at [537, 226] on div "7 Kooper Dennis IEP SP OT MM lock do_not_disturb_alt 3" at bounding box center [549, 220] width 172 height 37
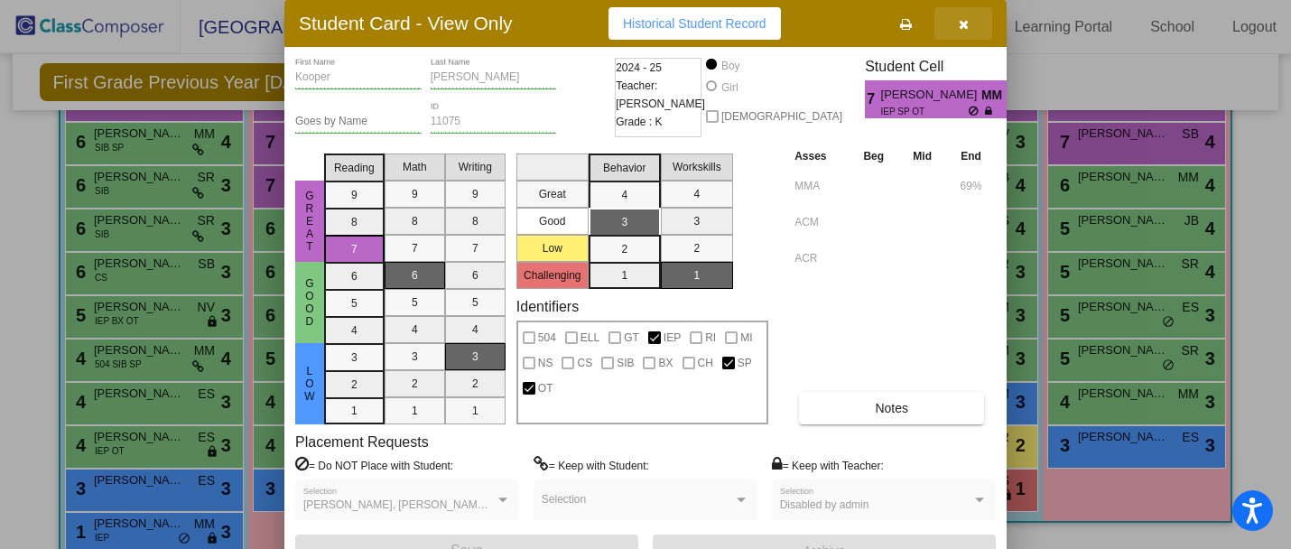
click at [962, 25] on icon "button" at bounding box center [964, 24] width 10 height 13
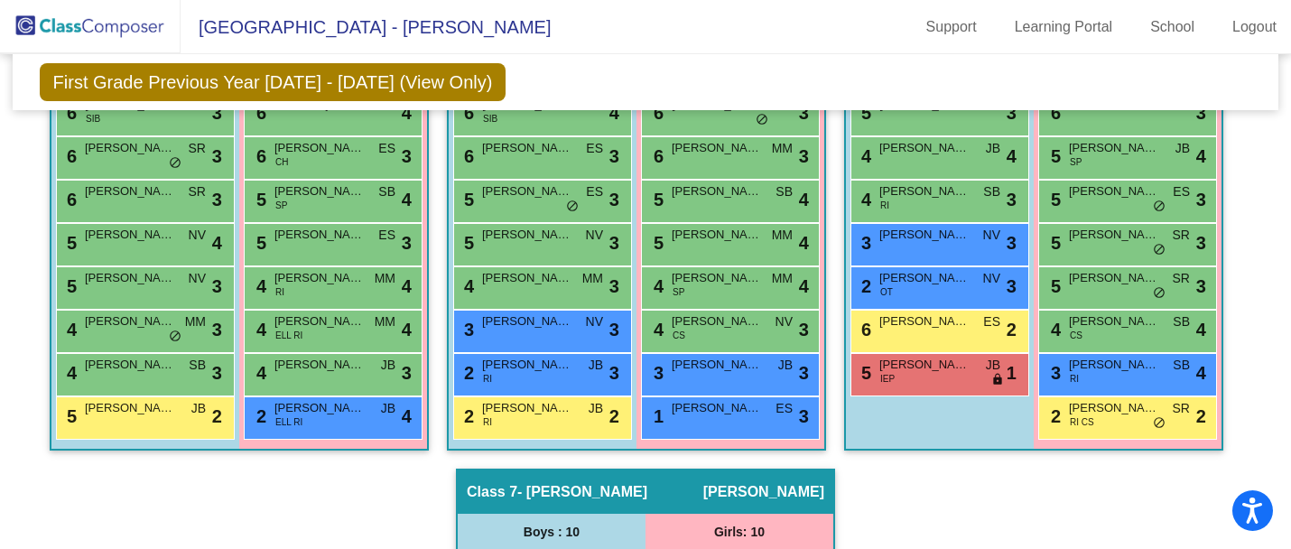
scroll to position [1281, 0]
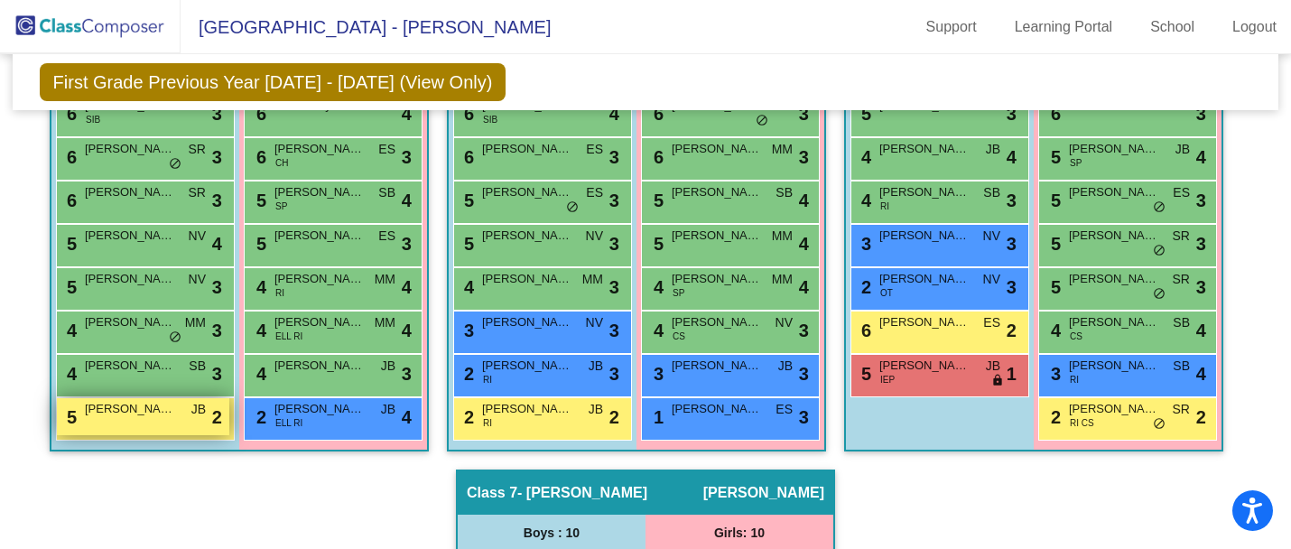
click at [110, 407] on span "Wyatt Harrell" at bounding box center [130, 409] width 90 height 18
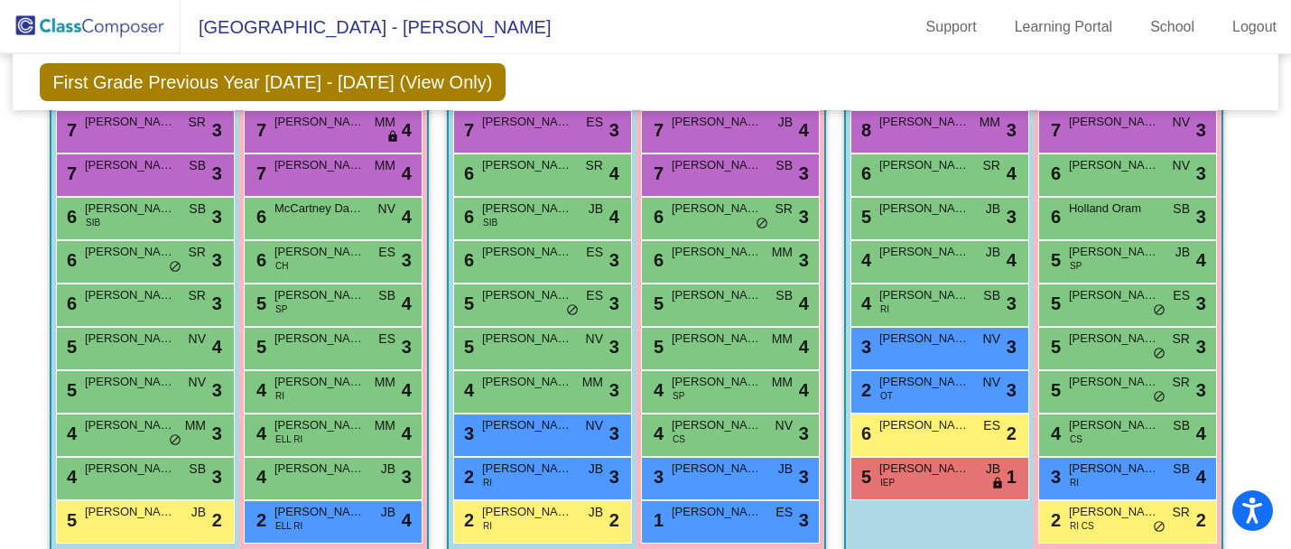
scroll to position [1179, 0]
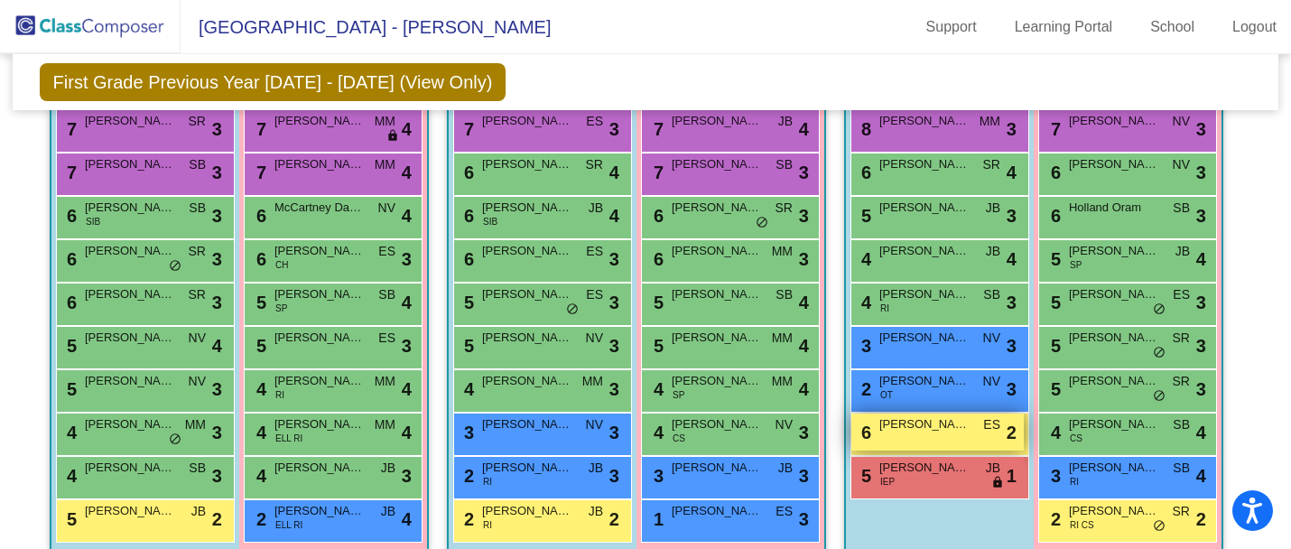
click at [926, 434] on div "6 Grant Gmeiner ES lock do_not_disturb_alt 2" at bounding box center [937, 432] width 172 height 37
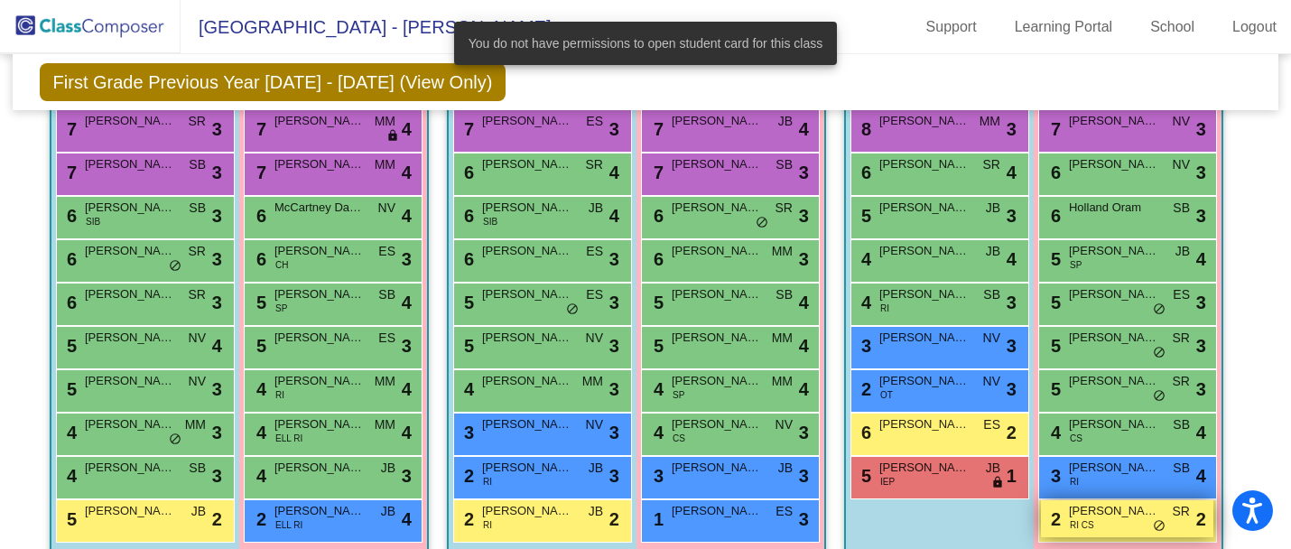
click at [1088, 519] on span "RI CS" at bounding box center [1082, 525] width 24 height 14
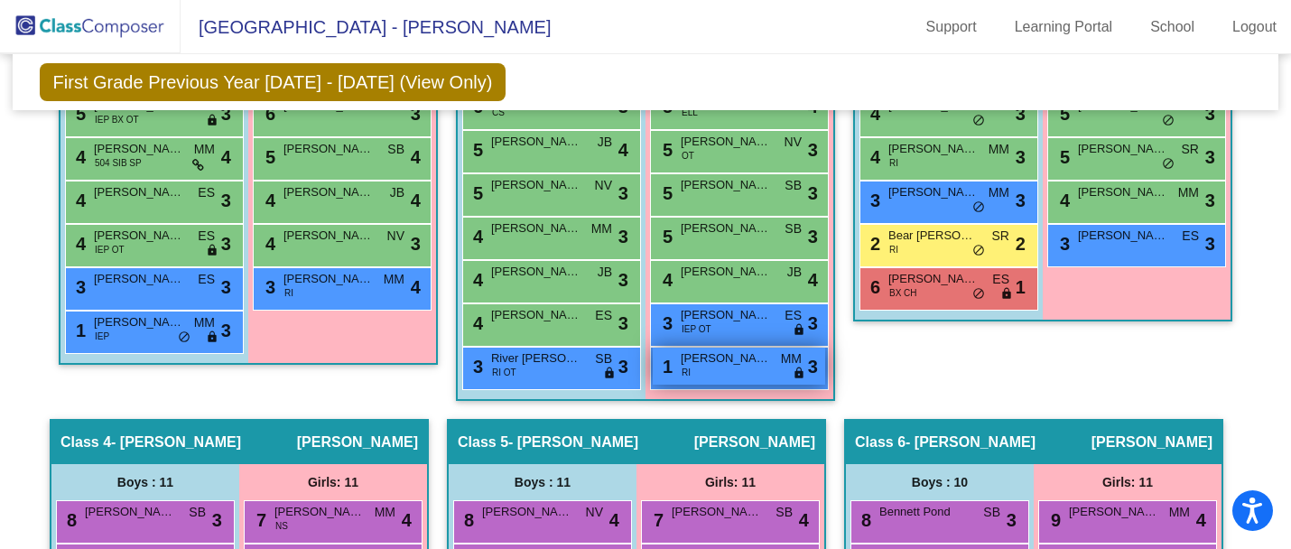
scroll to position [747, 0]
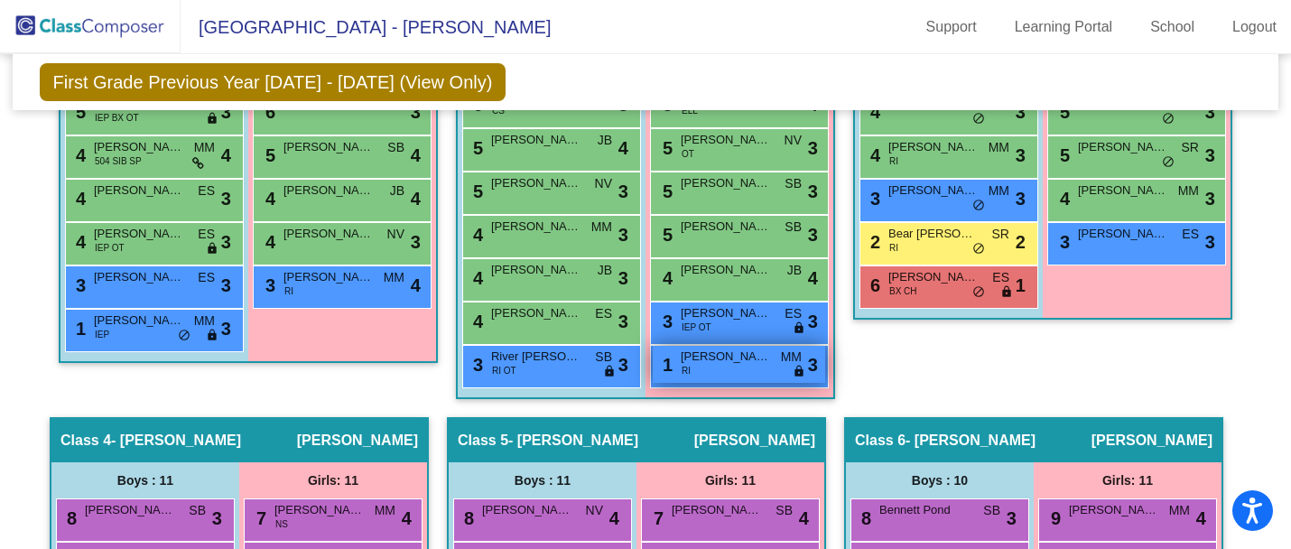
click at [725, 364] on span "Natalie Cromer" at bounding box center [726, 357] width 90 height 18
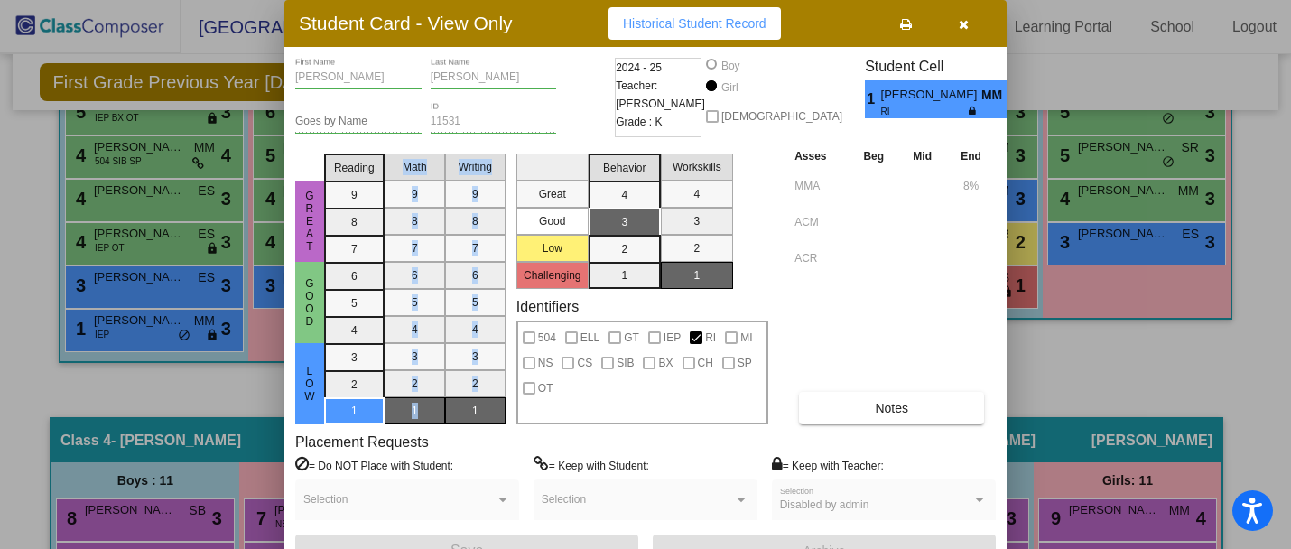
drag, startPoint x: 460, startPoint y: 412, endPoint x: 374, endPoint y: 413, distance: 86.7
click at [375, 413] on div "Reading 9 8 7 6 5 4 3 2 1 Math 9 8 7 6 5 4 3 2 1 Writing 9 8 7 6 5 4 3 2 1" at bounding box center [414, 285] width 181 height 278
click at [369, 412] on mat-selection-list "Reading 9 8 7 6 5 4 3 2 1" at bounding box center [354, 285] width 60 height 278
click at [962, 23] on icon "button" at bounding box center [964, 24] width 10 height 13
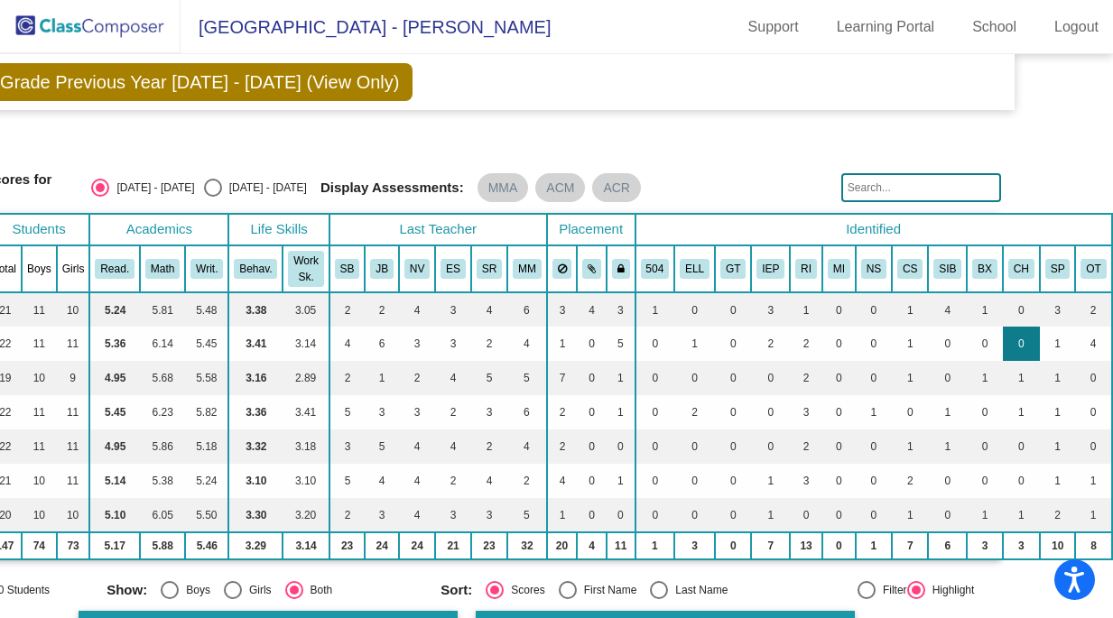
scroll to position [0, 97]
click at [1067, 339] on td "1" at bounding box center [1058, 344] width 36 height 34
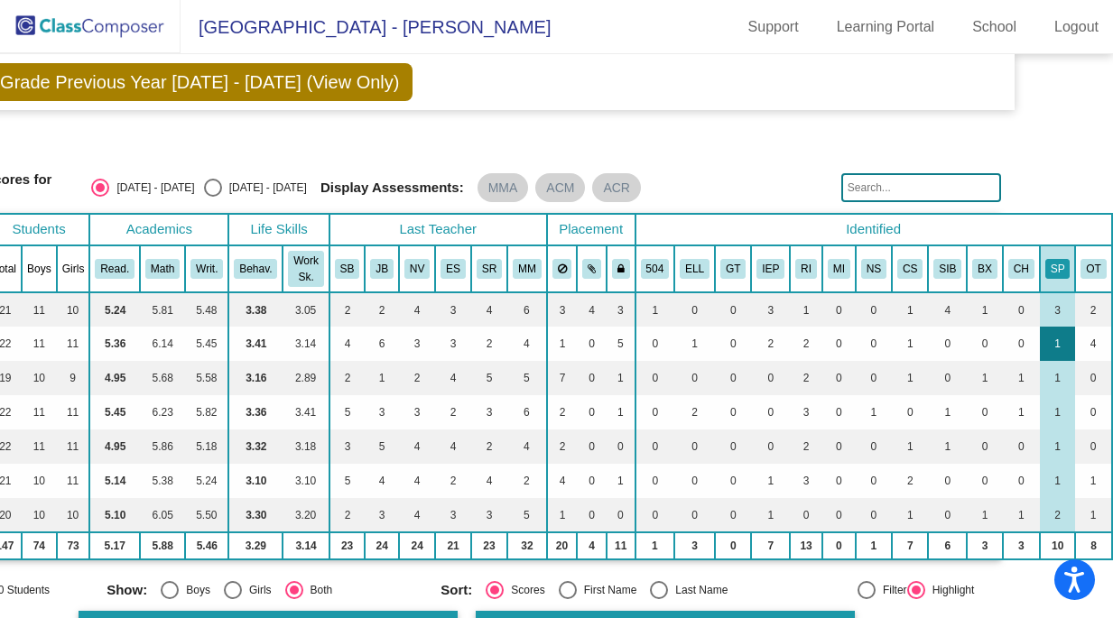
click at [1054, 331] on td "1" at bounding box center [1058, 344] width 36 height 34
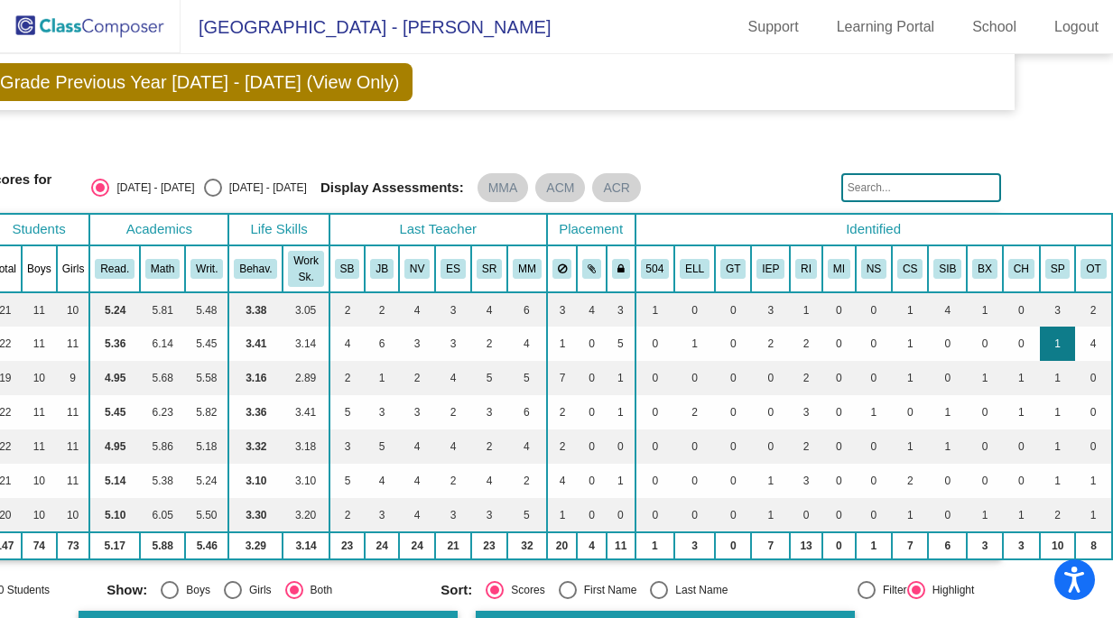
click at [1054, 331] on td "1" at bounding box center [1058, 344] width 36 height 34
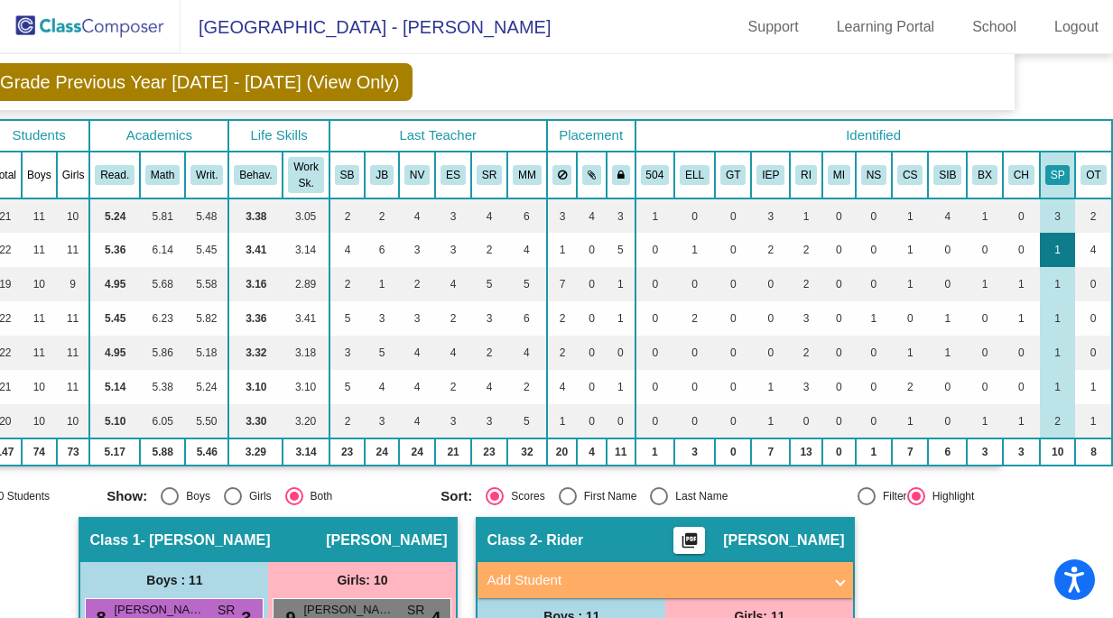
scroll to position [91, 97]
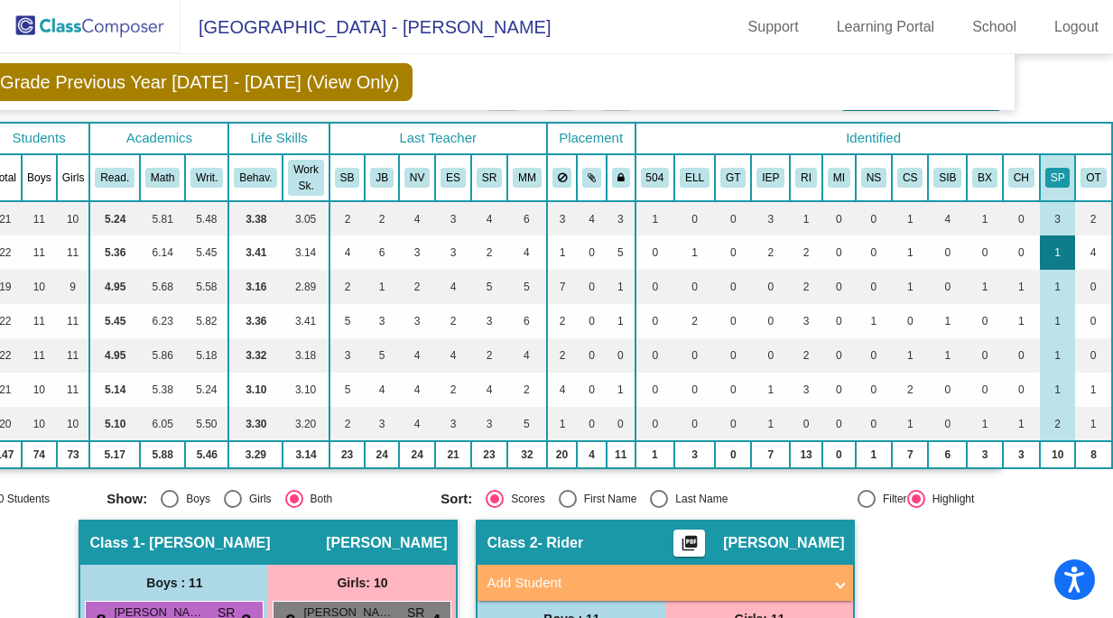
click at [1054, 246] on td "1" at bounding box center [1058, 253] width 36 height 34
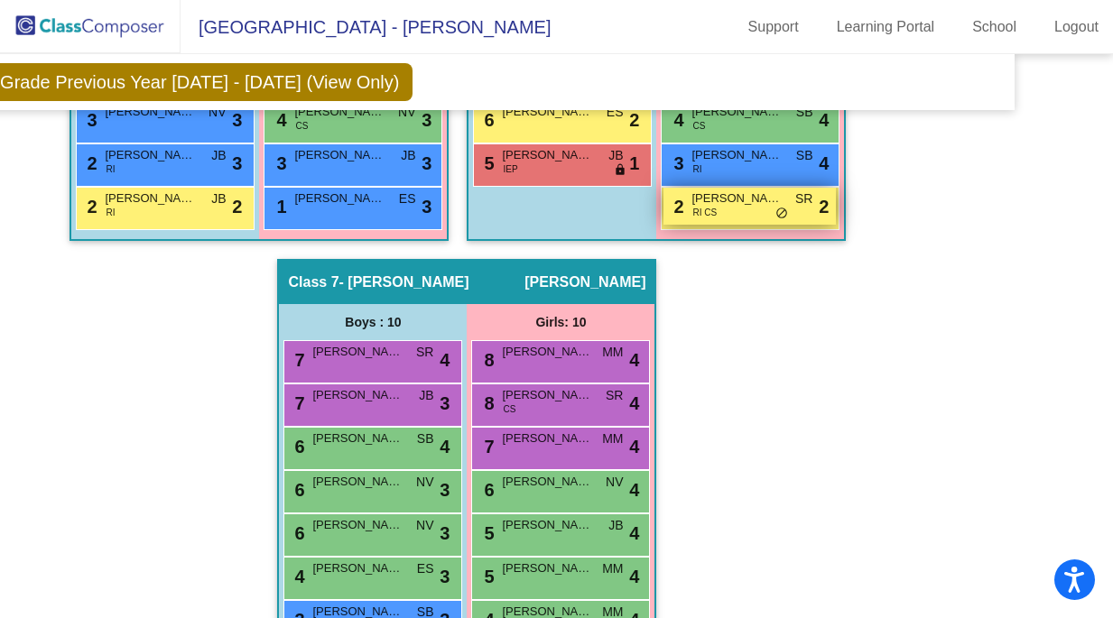
scroll to position [2226, 97]
